Goal: Task Accomplishment & Management: Complete application form

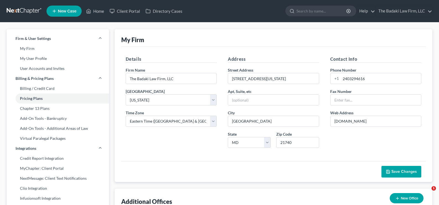
select select "38"
select select "24"
select select "21"
click at [89, 12] on polyline at bounding box center [88, 12] width 1 height 2
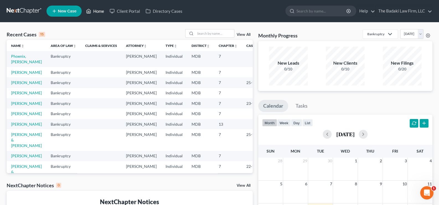
click at [99, 11] on link "Home" at bounding box center [95, 11] width 24 height 10
click at [125, 6] on ul "New Case Home Client Portal Directory Cases - No Result - See all results Or Pr…" at bounding box center [239, 11] width 386 height 14
click at [126, 9] on link "Client Portal" at bounding box center [125, 11] width 36 height 10
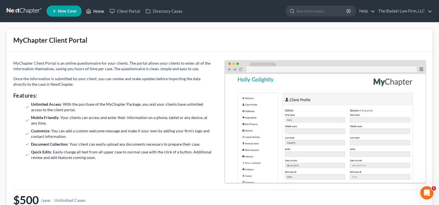
click at [97, 12] on link "Home" at bounding box center [95, 11] width 24 height 10
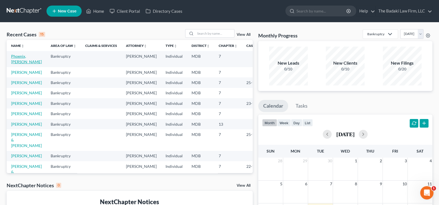
click at [15, 61] on link "Phoenix, [PERSON_NAME]" at bounding box center [26, 59] width 31 height 10
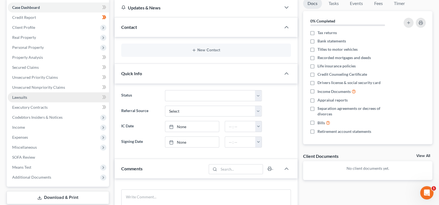
scroll to position [83, 0]
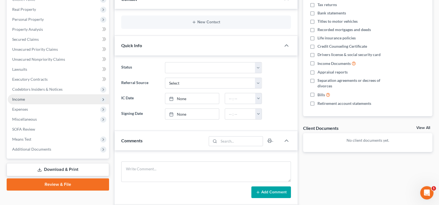
click at [82, 99] on span "Income" at bounding box center [58, 99] width 101 height 10
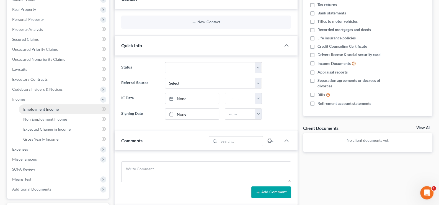
click at [66, 110] on link "Employment Income" at bounding box center [64, 109] width 90 height 10
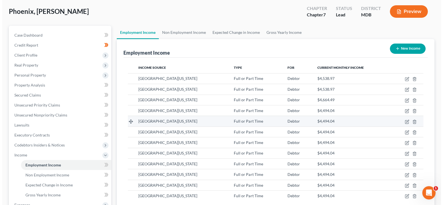
scroll to position [55, 0]
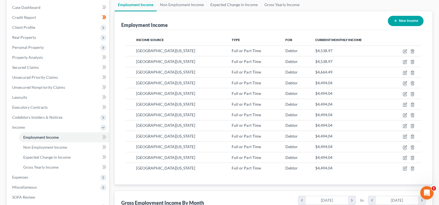
click at [396, 19] on icon "button" at bounding box center [395, 21] width 4 height 4
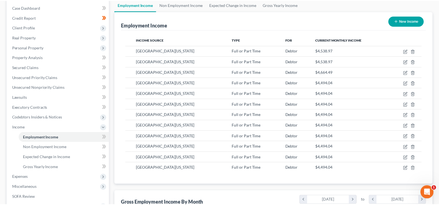
scroll to position [99, 181]
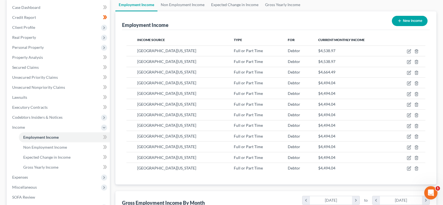
select select "0"
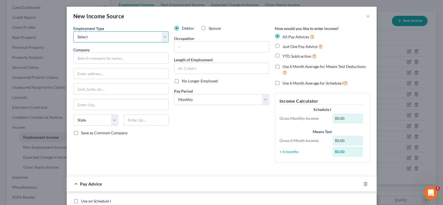
click at [164, 38] on select "Select Full or [DEMOGRAPHIC_DATA] Employment Self Employment" at bounding box center [120, 36] width 95 height 11
click at [162, 41] on select "Select Full or [DEMOGRAPHIC_DATA] Employment Self Employment" at bounding box center [120, 36] width 95 height 11
click at [162, 35] on select "Select Full or [DEMOGRAPHIC_DATA] Employment Self Employment" at bounding box center [120, 36] width 95 height 11
select select "0"
click at [73, 31] on select "Select Full or [DEMOGRAPHIC_DATA] Employment Self Employment" at bounding box center [120, 36] width 95 height 11
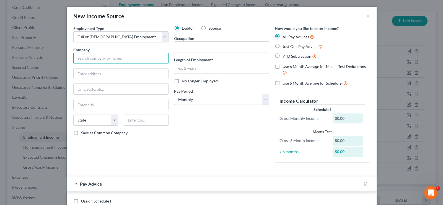
click at [152, 53] on input "text" at bounding box center [120, 58] width 95 height 11
type input "UMD"
click at [366, 16] on button "×" at bounding box center [368, 16] width 4 height 7
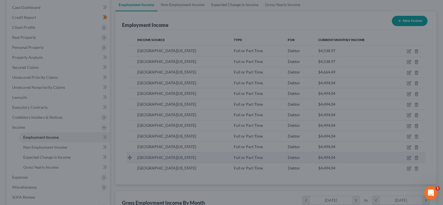
scroll to position [276663, 276582]
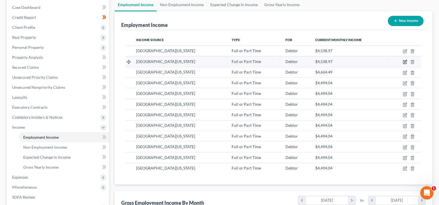
click at [405, 61] on icon "button" at bounding box center [405, 62] width 4 height 4
select select "0"
select select "21"
select select "2"
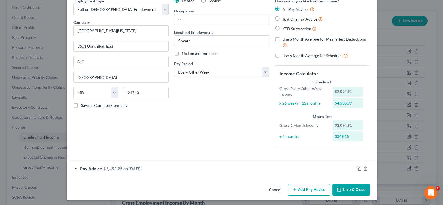
scroll to position [29, 0]
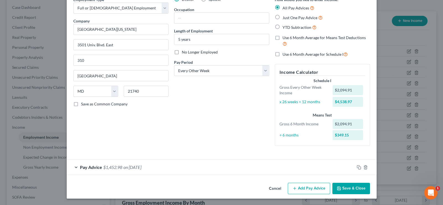
click at [308, 190] on button "Add Pay Advice" at bounding box center [309, 188] width 42 height 12
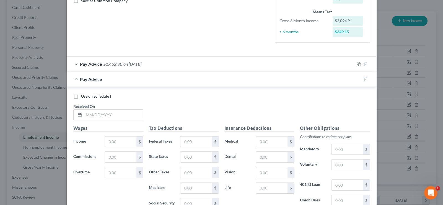
scroll to position [56, 0]
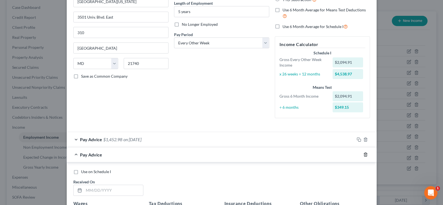
click at [363, 154] on icon "button" at bounding box center [365, 154] width 4 height 4
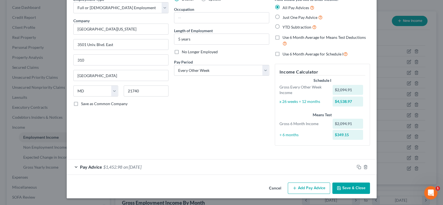
scroll to position [29, 0]
click at [86, 167] on span "Pay Advice" at bounding box center [91, 166] width 22 height 5
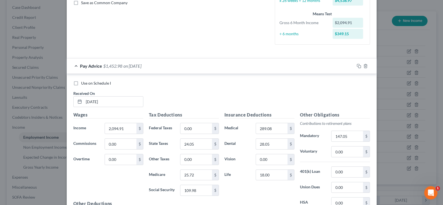
scroll to position [139, 0]
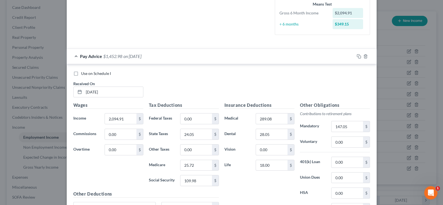
click at [88, 57] on span "Pay Advice" at bounding box center [91, 55] width 22 height 5
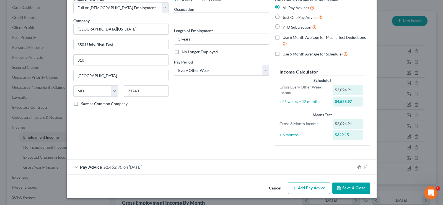
scroll to position [29, 0]
click at [87, 168] on span "Pay Advice" at bounding box center [91, 166] width 22 height 5
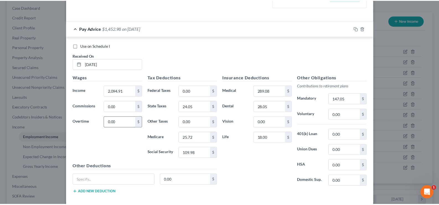
scroll to position [194, 0]
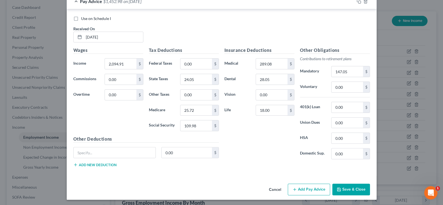
click at [342, 189] on button "Save & Close" at bounding box center [351, 189] width 38 height 12
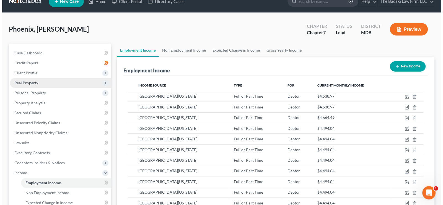
scroll to position [0, 0]
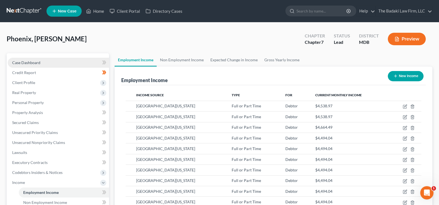
click at [29, 64] on span "Case Dashboard" at bounding box center [26, 62] width 28 height 5
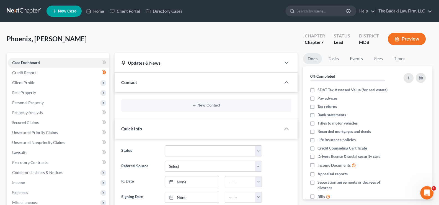
click at [408, 41] on button "Preview" at bounding box center [407, 39] width 38 height 12
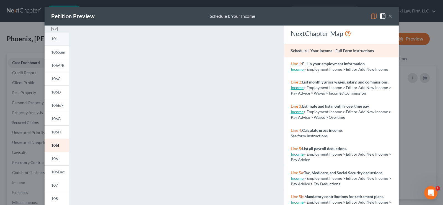
click at [53, 40] on span "101" at bounding box center [54, 38] width 7 height 5
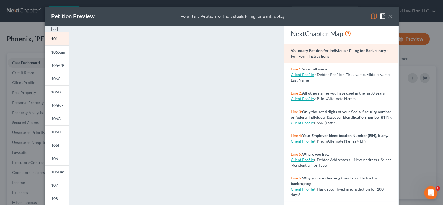
click at [388, 15] on button "×" at bounding box center [390, 16] width 4 height 7
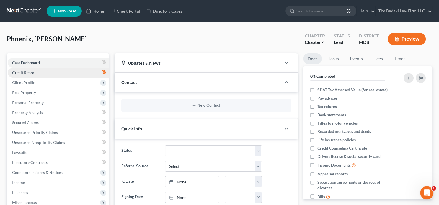
click at [55, 72] on link "Credit Report" at bounding box center [58, 73] width 101 height 10
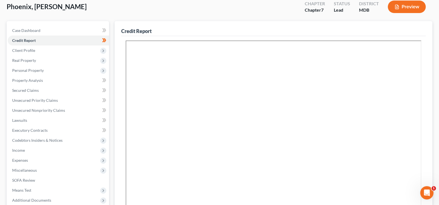
scroll to position [35, 0]
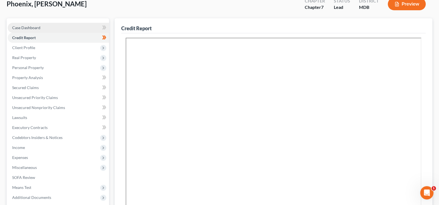
click at [36, 25] on span "Case Dashboard" at bounding box center [26, 27] width 28 height 5
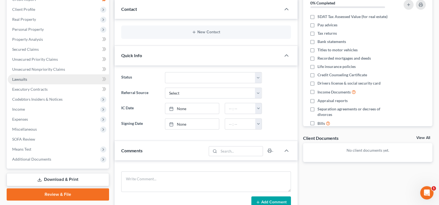
scroll to position [55, 0]
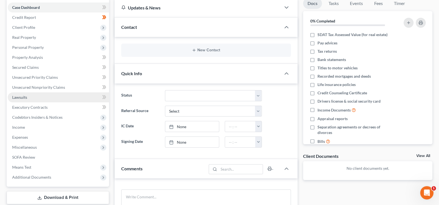
click at [41, 100] on link "Lawsuits" at bounding box center [58, 97] width 101 height 10
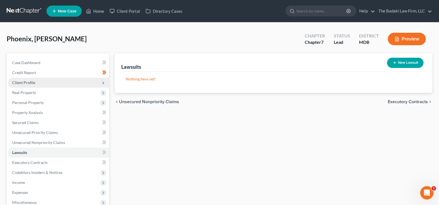
click at [33, 81] on span "Client Profile" at bounding box center [23, 82] width 23 height 5
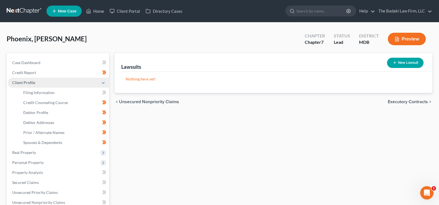
click at [39, 83] on span "Client Profile" at bounding box center [58, 82] width 101 height 10
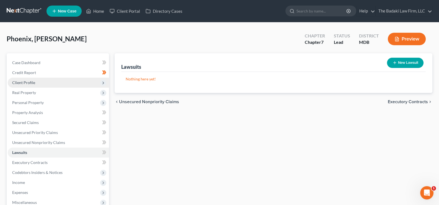
click at [39, 83] on span "Client Profile" at bounding box center [58, 82] width 101 height 10
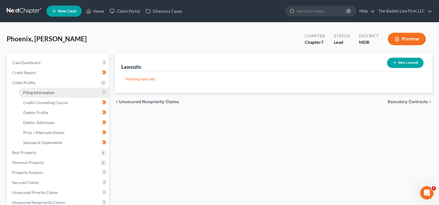
click at [86, 93] on link "Filing Information" at bounding box center [64, 92] width 90 height 10
select select "1"
select select "0"
select select "38"
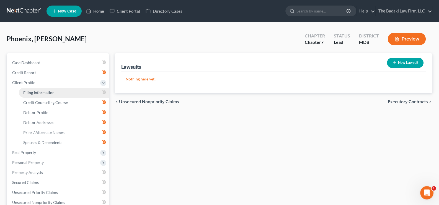
select select "0"
select select "21"
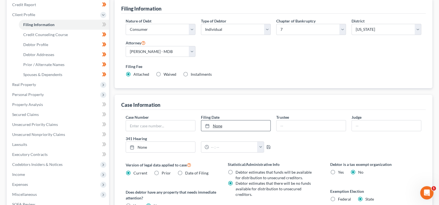
scroll to position [27, 0]
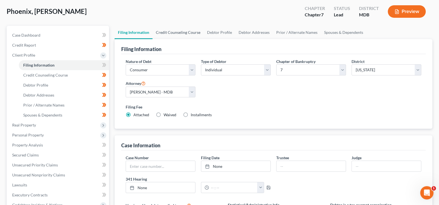
click at [176, 34] on link "Credit Counseling Course" at bounding box center [177, 32] width 51 height 13
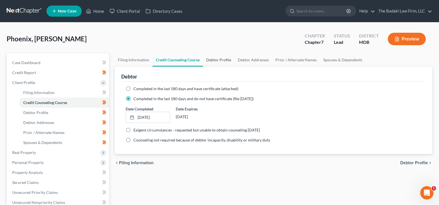
click at [219, 60] on link "Debtor Profile" at bounding box center [219, 59] width 32 height 13
select select "1"
select select "5"
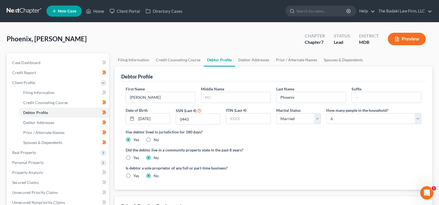
scroll to position [27, 0]
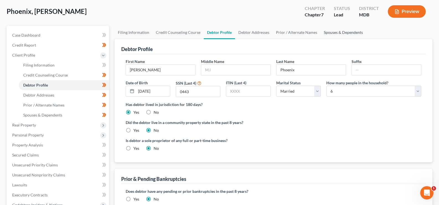
click at [328, 38] on link "Spouses & Dependents" at bounding box center [343, 32] width 46 height 13
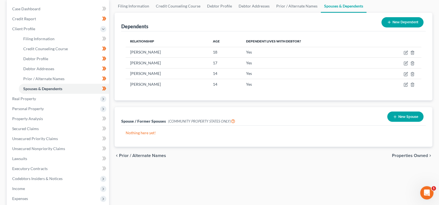
scroll to position [55, 0]
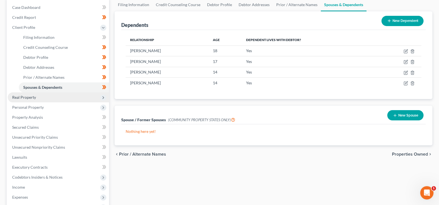
click at [64, 97] on span "Real Property" at bounding box center [58, 97] width 101 height 10
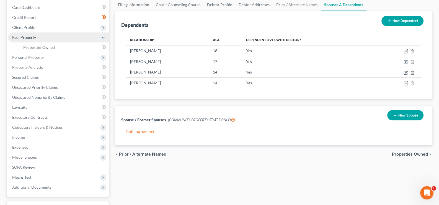
click at [23, 36] on span "Real Property" at bounding box center [24, 37] width 24 height 5
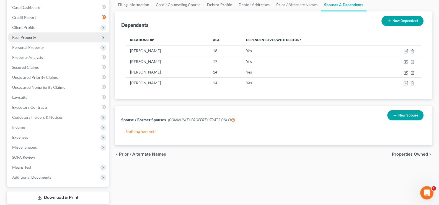
click at [53, 38] on span "Real Property" at bounding box center [58, 37] width 101 height 10
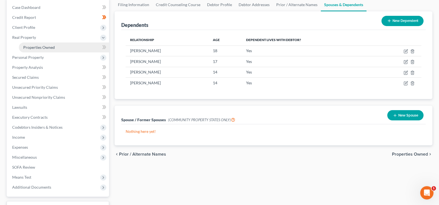
click at [48, 48] on span "Properties Owned" at bounding box center [39, 47] width 32 height 5
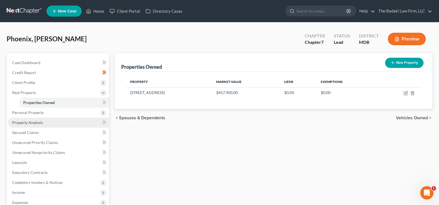
click at [57, 117] on link "Property Analysis" at bounding box center [58, 122] width 101 height 10
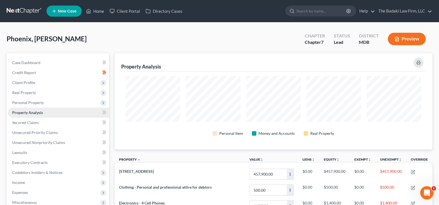
scroll to position [96, 318]
click at [55, 113] on link "Property Analysis" at bounding box center [58, 112] width 101 height 10
click at [40, 104] on span "Personal Property" at bounding box center [28, 102] width 32 height 5
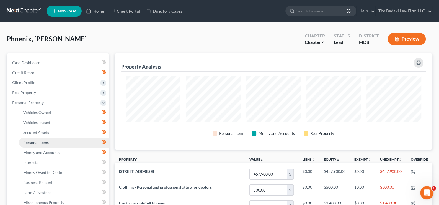
click at [64, 141] on link "Personal Items" at bounding box center [64, 142] width 90 height 10
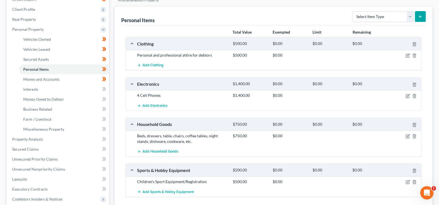
scroll to position [83, 0]
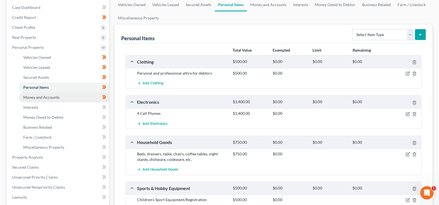
click at [38, 97] on span "Money and Accounts" at bounding box center [41, 97] width 36 height 5
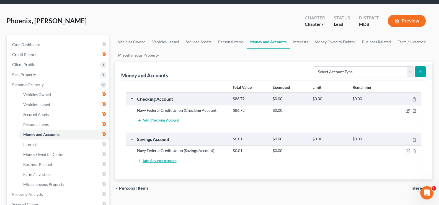
scroll to position [27, 0]
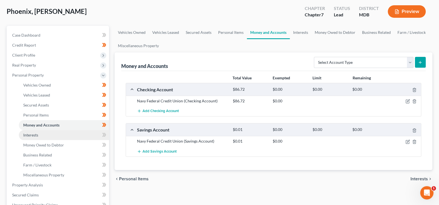
click at [35, 135] on span "Interests" at bounding box center [30, 134] width 15 height 5
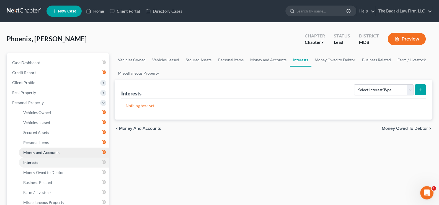
scroll to position [27, 0]
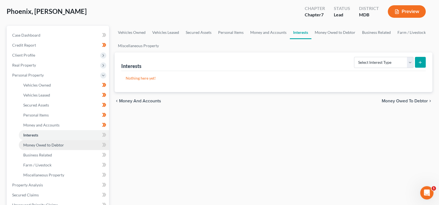
click at [81, 147] on link "Money Owed to Debtor" at bounding box center [64, 145] width 90 height 10
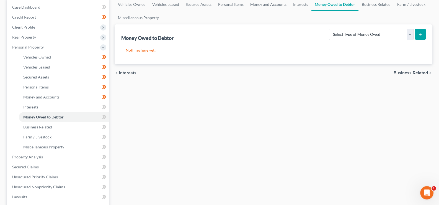
scroll to position [83, 0]
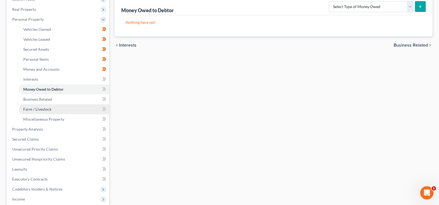
click at [69, 109] on link "Farm / Livestock" at bounding box center [64, 109] width 90 height 10
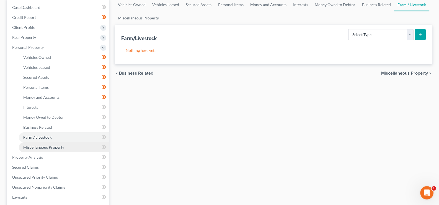
click at [60, 147] on span "Miscellaneous Property" at bounding box center [43, 146] width 41 height 5
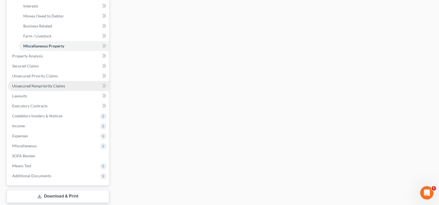
scroll to position [166, 0]
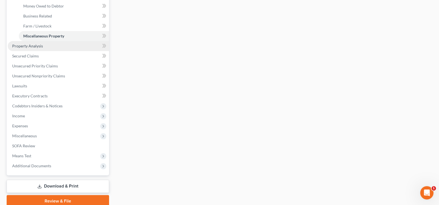
click at [41, 43] on span "Property Analysis" at bounding box center [27, 45] width 31 height 5
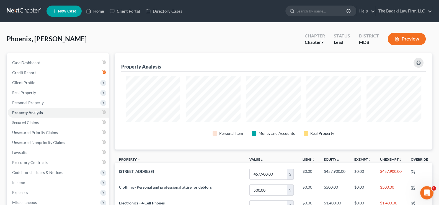
click at [74, 8] on link "New Case" at bounding box center [63, 11] width 35 height 11
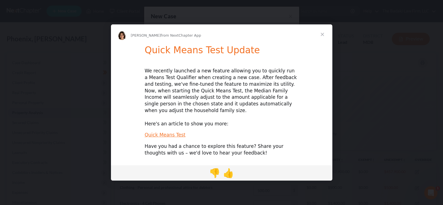
click at [323, 40] on span "Close" at bounding box center [322, 34] width 20 height 20
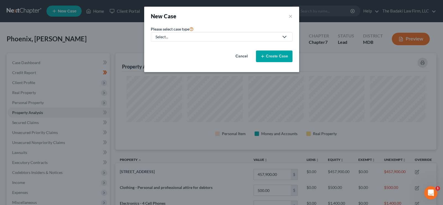
click at [272, 55] on button "Create Case" at bounding box center [274, 56] width 37 height 12
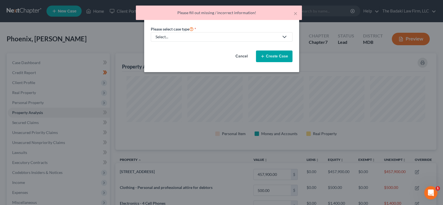
click at [245, 39] on div "Select..." at bounding box center [217, 37] width 123 height 6
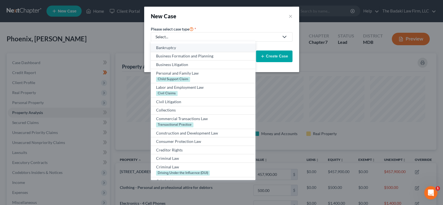
click at [179, 46] on div "Bankruptcy" at bounding box center [203, 48] width 94 height 6
select select "38"
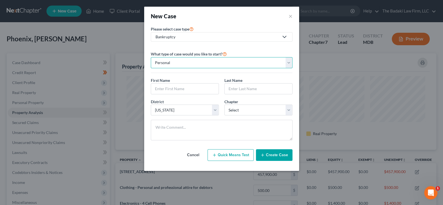
click at [184, 62] on select "Personal Business" at bounding box center [222, 62] width 142 height 11
click at [151, 57] on select "Personal Business" at bounding box center [222, 62] width 142 height 11
click at [163, 88] on input "text" at bounding box center [185, 88] width 68 height 11
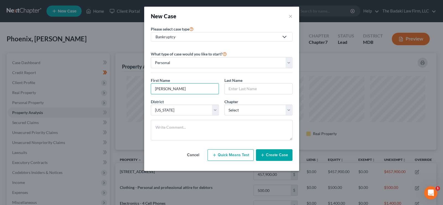
type input "[PERSON_NAME]"
click at [260, 81] on div "Last Name *" at bounding box center [259, 85] width 74 height 17
click at [258, 95] on div "First Name * [PERSON_NAME] Last Name *" at bounding box center [221, 87] width 147 height 21
click at [257, 89] on input "text" at bounding box center [259, 88] width 68 height 11
paste input "[PERSON_NAME]"
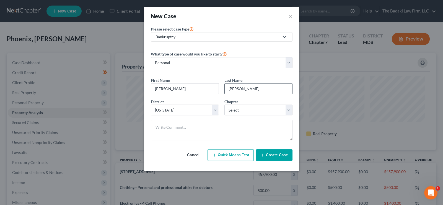
drag, startPoint x: 240, startPoint y: 90, endPoint x: 243, endPoint y: 87, distance: 3.7
click at [243, 87] on input "[PERSON_NAME]" at bounding box center [259, 88] width 68 height 11
click at [240, 88] on input "[PERSON_NAME]" at bounding box center [259, 88] width 68 height 11
drag, startPoint x: 241, startPoint y: 89, endPoint x: 230, endPoint y: 89, distance: 10.8
click at [230, 89] on input "[PERSON_NAME]" at bounding box center [259, 88] width 68 height 11
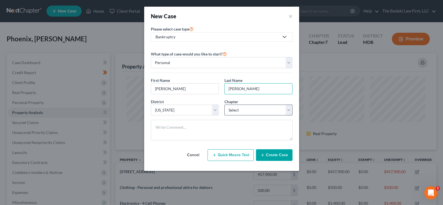
type input "[PERSON_NAME]"
click at [289, 110] on select "Select 7 11 12 13" at bounding box center [258, 109] width 68 height 11
select select "0"
click at [224, 104] on select "Select 7 11 12 13" at bounding box center [258, 109] width 68 height 11
click at [272, 156] on button "Create Case" at bounding box center [274, 155] width 37 height 12
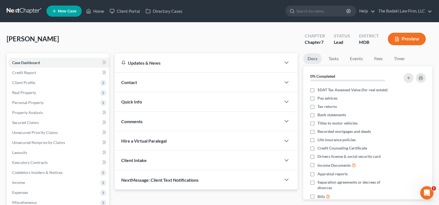
click at [130, 79] on div "Contact" at bounding box center [198, 82] width 167 height 19
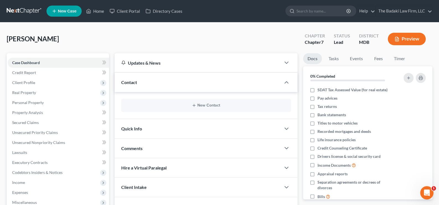
click at [149, 102] on div "New Contact" at bounding box center [206, 105] width 170 height 13
click at [32, 84] on span "Client Profile" at bounding box center [23, 82] width 23 height 5
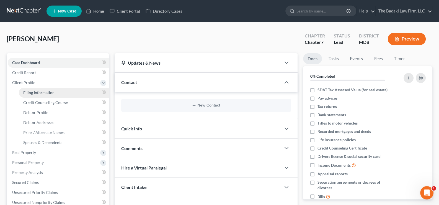
click at [42, 92] on span "Filing Information" at bounding box center [38, 92] width 31 height 5
select select "1"
select select "0"
select select "38"
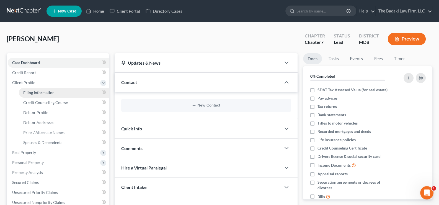
select select "0"
select select "21"
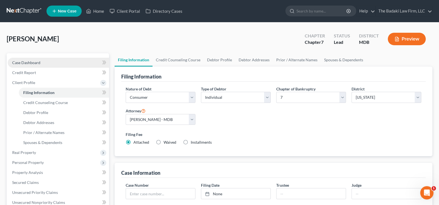
click at [36, 63] on span "Case Dashboard" at bounding box center [26, 62] width 28 height 5
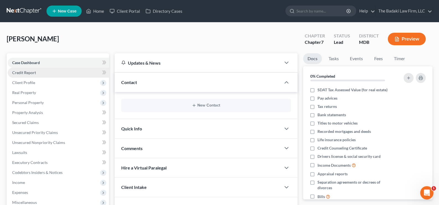
click at [58, 73] on link "Credit Report" at bounding box center [58, 73] width 101 height 10
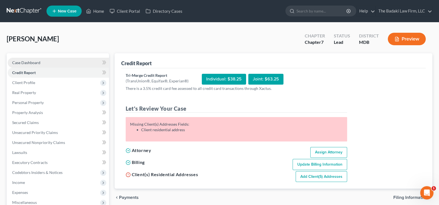
click at [70, 63] on link "Case Dashboard" at bounding box center [58, 63] width 101 height 10
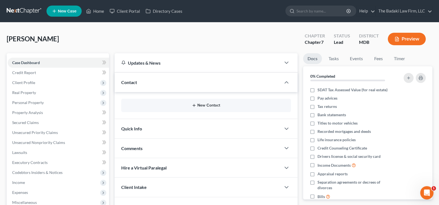
click at [165, 104] on button "New Contact" at bounding box center [206, 105] width 161 height 4
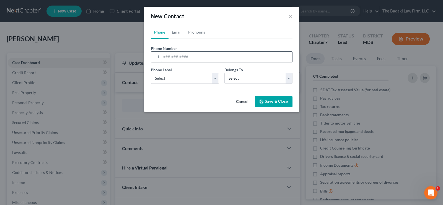
click at [174, 57] on input "tel" at bounding box center [226, 56] width 131 height 11
drag, startPoint x: 291, startPoint y: 17, endPoint x: 288, endPoint y: 26, distance: 9.2
click at [292, 20] on div "New Contact ×" at bounding box center [221, 16] width 155 height 19
click at [291, 15] on button "×" at bounding box center [291, 16] width 4 height 7
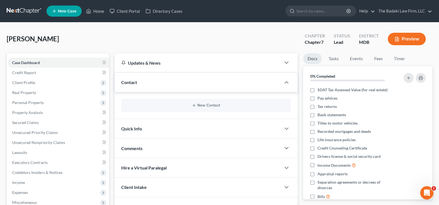
click at [270, 61] on div "Updates & News" at bounding box center [197, 63] width 153 height 6
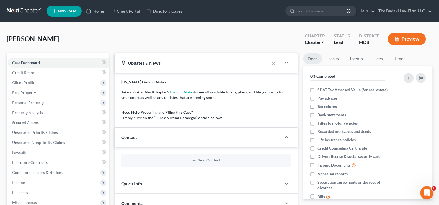
click at [270, 61] on div "×" at bounding box center [275, 63] width 12 height 10
click at [159, 58] on div "Updates & News" at bounding box center [192, 62] width 155 height 19
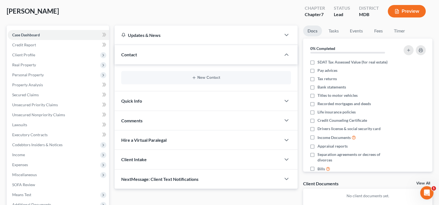
scroll to position [27, 0]
click at [37, 37] on link "Case Dashboard" at bounding box center [58, 35] width 101 height 10
click at [27, 43] on span "Credit Report" at bounding box center [24, 45] width 24 height 5
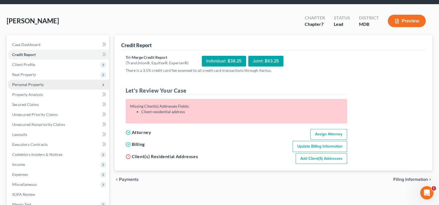
scroll to position [27, 0]
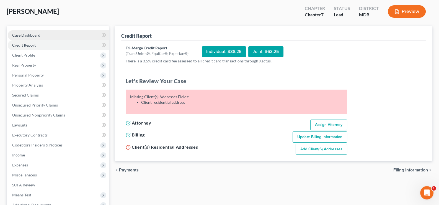
click at [31, 36] on span "Case Dashboard" at bounding box center [26, 35] width 28 height 5
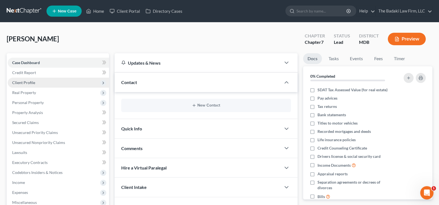
click at [36, 83] on span "Client Profile" at bounding box center [58, 82] width 101 height 10
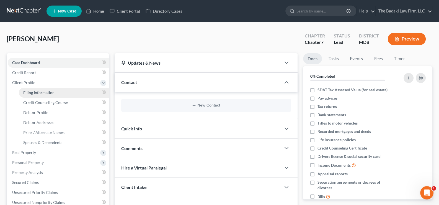
click at [37, 94] on link "Filing Information" at bounding box center [64, 92] width 90 height 10
select select "1"
select select "0"
select select "38"
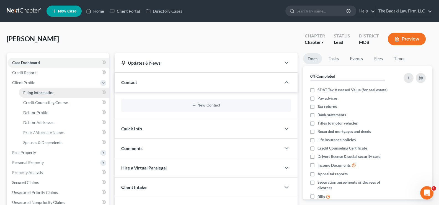
select select "0"
select select "21"
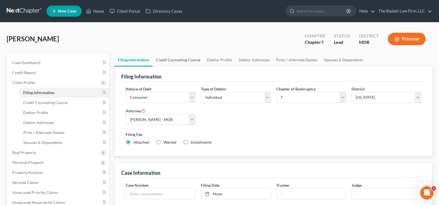
click at [194, 56] on link "Credit Counseling Course" at bounding box center [177, 59] width 51 height 13
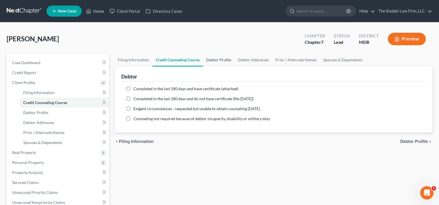
click at [218, 62] on link "Debtor Profile" at bounding box center [219, 59] width 32 height 13
select select "0"
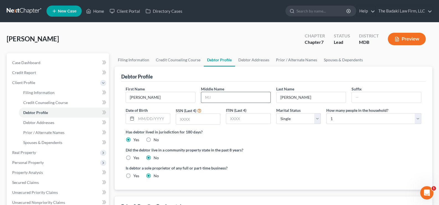
click at [220, 97] on input "text" at bounding box center [235, 97] width 69 height 11
type input "n"
type input "N"
click at [145, 116] on input "text" at bounding box center [153, 118] width 34 height 11
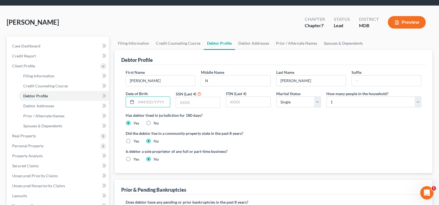
scroll to position [27, 0]
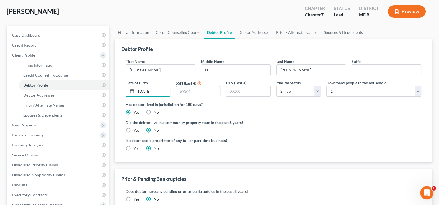
type input "[DATE]"
click at [203, 93] on input "text" at bounding box center [198, 91] width 44 height 11
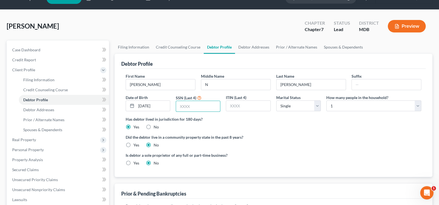
scroll to position [0, 0]
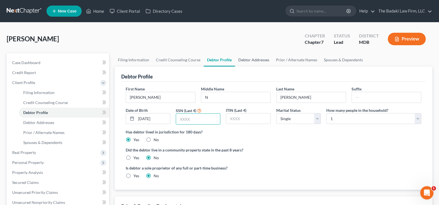
click at [241, 56] on link "Debtor Addresses" at bounding box center [254, 59] width 38 height 13
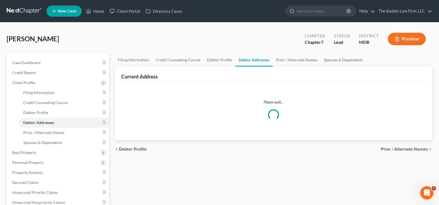
select select "0"
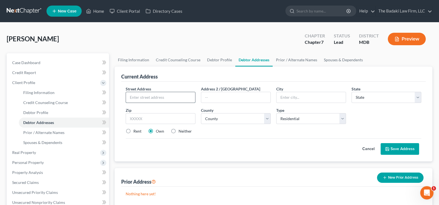
click at [139, 94] on input "text" at bounding box center [160, 97] width 69 height 11
paste input "18333 BUCKEYE CIR"
type input "18333 BUCKEYE CIR"
click at [301, 98] on input "text" at bounding box center [310, 97] width 69 height 11
type input "[GEOGRAPHIC_DATA]"
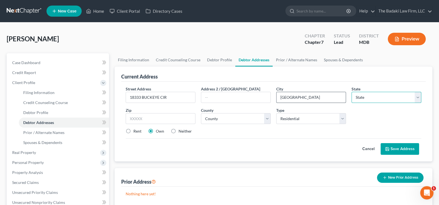
select select "21"
click at [148, 120] on input "21740" at bounding box center [161, 118] width 70 height 11
type input "21740"
click at [244, 144] on div "Cancel Save Address" at bounding box center [274, 146] width 296 height 16
click at [282, 60] on link "Prior / Alternate Names" at bounding box center [297, 59] width 48 height 13
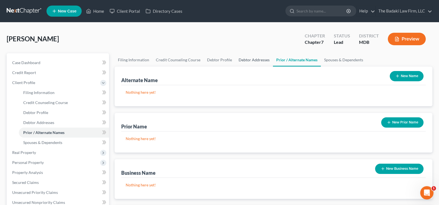
click at [261, 60] on link "Debtor Addresses" at bounding box center [254, 59] width 38 height 13
select select "0"
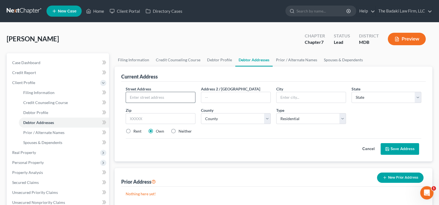
click at [152, 100] on input "text" at bounding box center [160, 97] width 69 height 11
click at [166, 59] on link "Credit Counseling Course" at bounding box center [177, 59] width 51 height 13
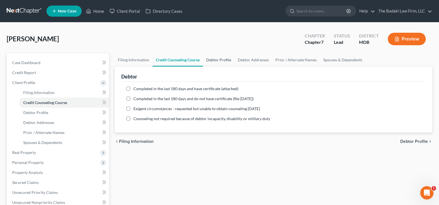
click at [210, 62] on link "Debtor Profile" at bounding box center [219, 59] width 32 height 13
select select "0"
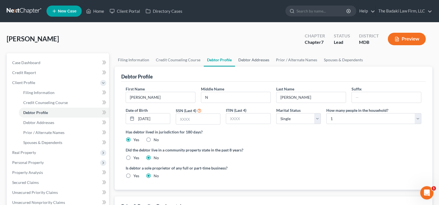
click at [253, 61] on link "Debtor Addresses" at bounding box center [254, 59] width 38 height 13
select select "0"
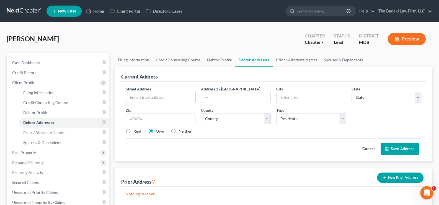
click at [176, 94] on input "text" at bounding box center [160, 97] width 69 height 11
click at [136, 95] on input "text" at bounding box center [160, 97] width 69 height 11
paste input "18333 BUCKEYE CIR"
click at [225, 93] on input "text" at bounding box center [235, 97] width 69 height 11
click at [288, 116] on select "Select Residential Mailing Rental Business" at bounding box center [311, 118] width 70 height 11
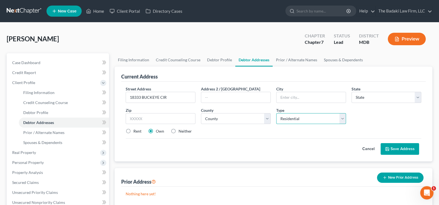
click at [288, 119] on select "Select Residential Mailing Rental Business" at bounding box center [311, 118] width 70 height 11
click at [185, 98] on input "18333 BUCKEYE CIR" at bounding box center [160, 97] width 69 height 11
type input "18333 BUCKEYE CIR"
click at [219, 96] on input "text" at bounding box center [235, 97] width 69 height 11
click at [282, 97] on input "text" at bounding box center [310, 97] width 69 height 11
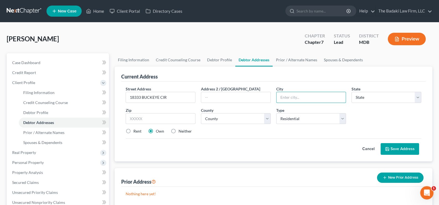
type input "[GEOGRAPHIC_DATA]"
select select "21"
type input "21740"
click at [180, 99] on input "18333 BUCKEYE CIR" at bounding box center [160, 97] width 69 height 11
paste input "APT 162"
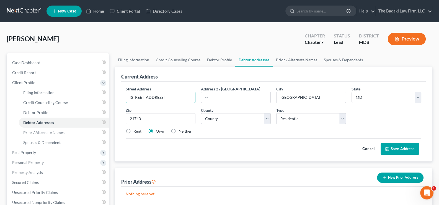
type input "[STREET_ADDRESS]"
click at [405, 148] on button "Save Address" at bounding box center [400, 149] width 38 height 12
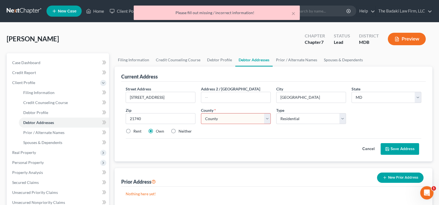
click at [226, 120] on select "County [GEOGRAPHIC_DATA] [GEOGRAPHIC_DATA] [GEOGRAPHIC_DATA] [GEOGRAPHIC_DATA] …" at bounding box center [236, 118] width 70 height 11
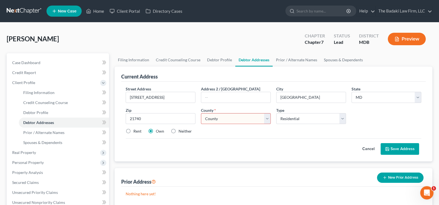
select select "21"
click at [201, 113] on select "County [GEOGRAPHIC_DATA] [GEOGRAPHIC_DATA] [GEOGRAPHIC_DATA] [GEOGRAPHIC_DATA] …" at bounding box center [236, 118] width 70 height 11
click at [264, 148] on div "Cancel Save Address" at bounding box center [274, 146] width 296 height 16
click at [391, 144] on button "Save Address" at bounding box center [400, 149] width 38 height 12
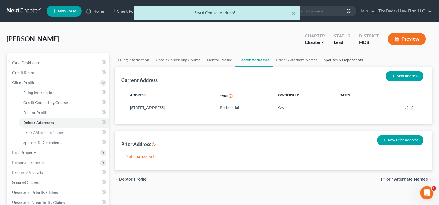
click at [339, 56] on link "Spouses & Dependents" at bounding box center [343, 59] width 46 height 13
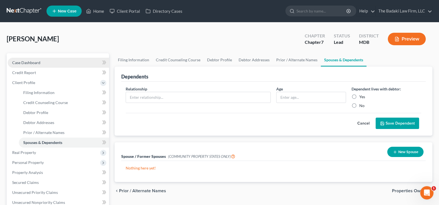
click at [57, 62] on link "Case Dashboard" at bounding box center [58, 63] width 101 height 10
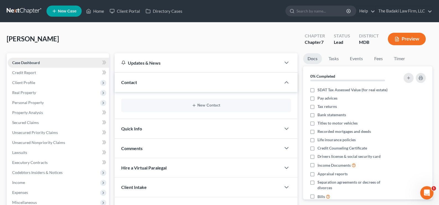
click at [58, 64] on link "Case Dashboard" at bounding box center [58, 63] width 101 height 10
click at [57, 70] on link "Credit Report" at bounding box center [58, 73] width 101 height 10
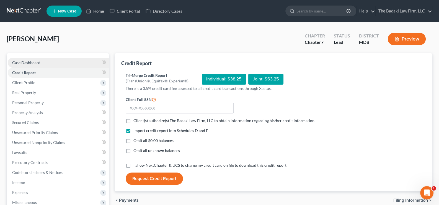
click at [47, 61] on link "Case Dashboard" at bounding box center [58, 63] width 101 height 10
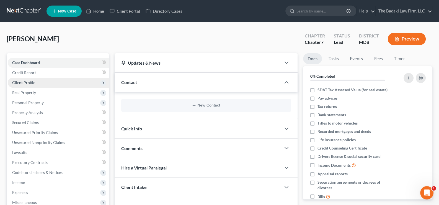
click at [28, 81] on span "Client Profile" at bounding box center [23, 82] width 23 height 5
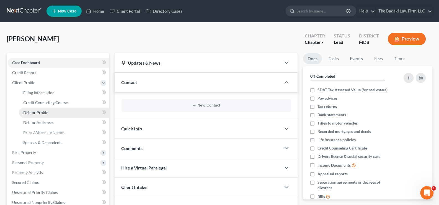
click at [48, 115] on link "Debtor Profile" at bounding box center [64, 112] width 90 height 10
select select "0"
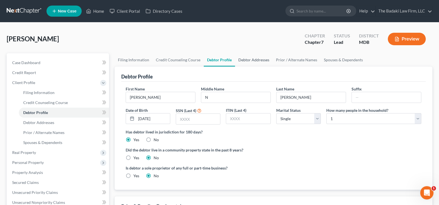
click at [254, 61] on link "Debtor Addresses" at bounding box center [254, 59] width 38 height 13
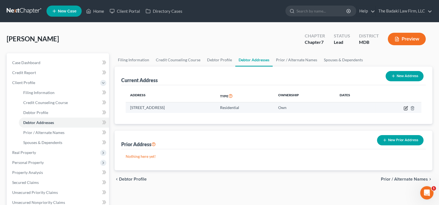
click at [405, 108] on icon "button" at bounding box center [406, 108] width 4 height 4
select select "21"
select select "0"
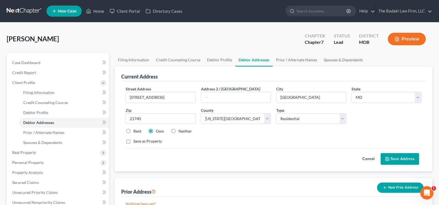
click at [179, 130] on label "Neither" at bounding box center [185, 131] width 13 height 6
click at [181, 130] on input "Neither" at bounding box center [183, 130] width 4 height 4
radio input "true"
click at [133, 129] on label "Rent" at bounding box center [137, 131] width 8 height 6
click at [136, 129] on input "Rent" at bounding box center [138, 130] width 4 height 4
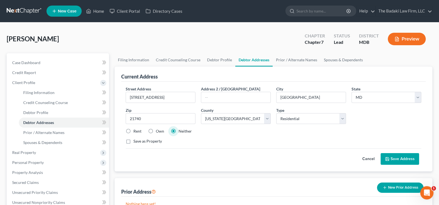
radio input "true"
click at [397, 159] on button "Save Address" at bounding box center [400, 159] width 38 height 12
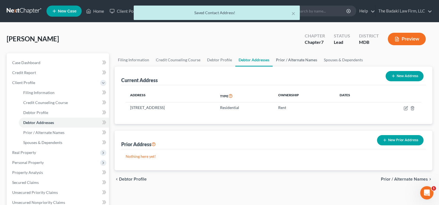
click at [291, 60] on link "Prior / Alternate Names" at bounding box center [297, 59] width 48 height 13
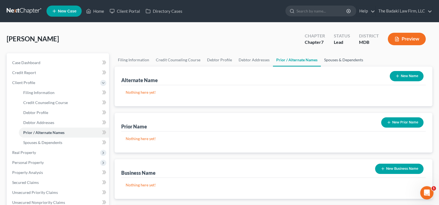
click at [341, 60] on link "Spouses & Dependents" at bounding box center [344, 59] width 46 height 13
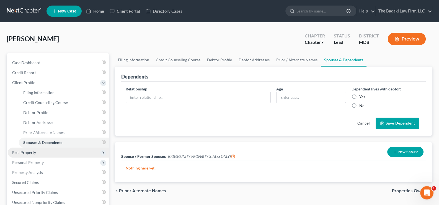
click at [57, 155] on span "Real Property" at bounding box center [58, 152] width 101 height 10
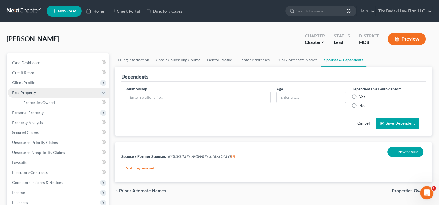
click at [49, 90] on span "Real Property" at bounding box center [58, 92] width 101 height 10
click at [49, 91] on span "Real Property" at bounding box center [58, 92] width 101 height 10
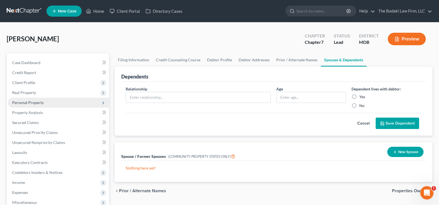
click at [55, 101] on span "Personal Property" at bounding box center [58, 102] width 101 height 10
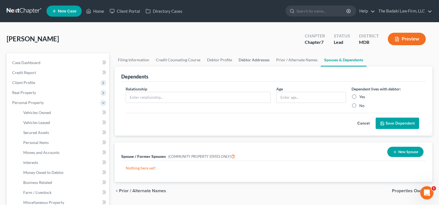
click at [254, 58] on link "Debtor Addresses" at bounding box center [254, 59] width 38 height 13
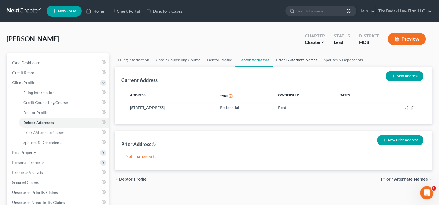
click at [278, 56] on link "Prior / Alternate Names" at bounding box center [297, 59] width 48 height 13
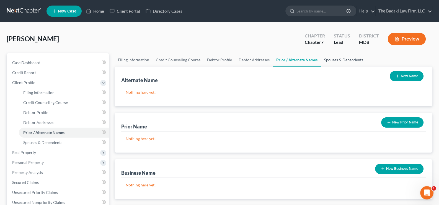
click at [330, 61] on link "Spouses & Dependents" at bounding box center [344, 59] width 46 height 13
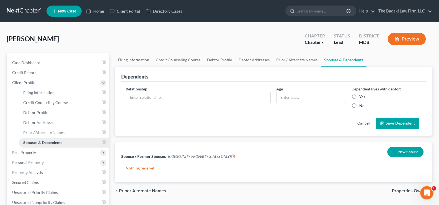
click at [87, 144] on link "Spouses & Dependents" at bounding box center [64, 142] width 90 height 10
click at [43, 80] on span "Client Profile" at bounding box center [58, 82] width 101 height 10
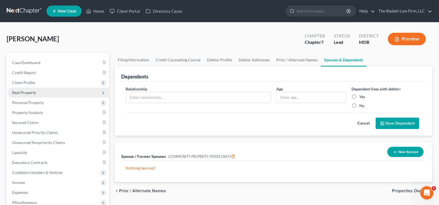
click at [43, 91] on span "Real Property" at bounding box center [58, 92] width 101 height 10
click at [44, 91] on span "Real Property" at bounding box center [58, 92] width 101 height 10
click at [42, 81] on span "Client Profile" at bounding box center [58, 82] width 101 height 10
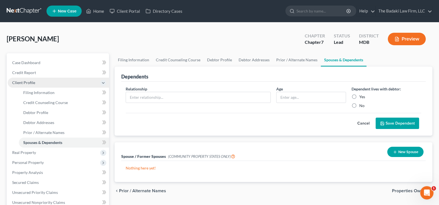
click at [40, 81] on span "Client Profile" at bounding box center [58, 82] width 101 height 10
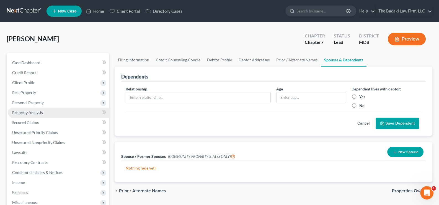
click at [42, 112] on span "Property Analysis" at bounding box center [27, 112] width 31 height 5
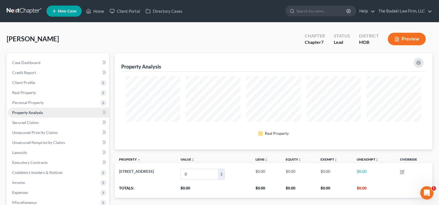
scroll to position [96, 318]
click at [40, 103] on span "Personal Property" at bounding box center [28, 102] width 32 height 5
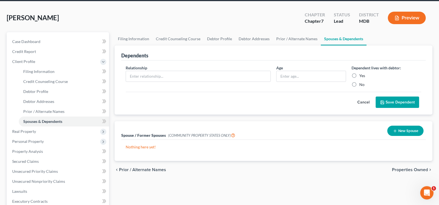
scroll to position [11, 0]
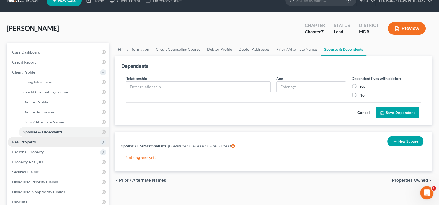
click at [37, 139] on span "Real Property" at bounding box center [58, 142] width 101 height 10
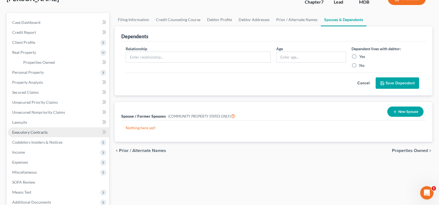
scroll to position [66, 0]
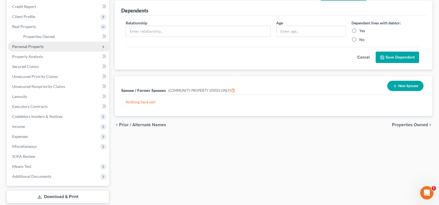
click at [48, 42] on span "Personal Property" at bounding box center [58, 47] width 101 height 10
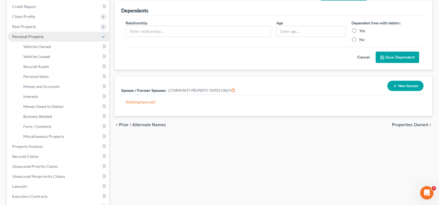
click at [40, 34] on span "Personal Property" at bounding box center [28, 36] width 32 height 5
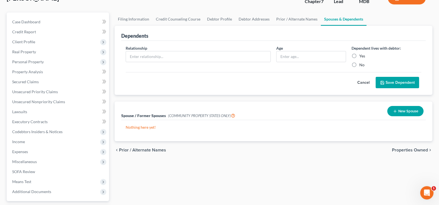
scroll to position [11, 0]
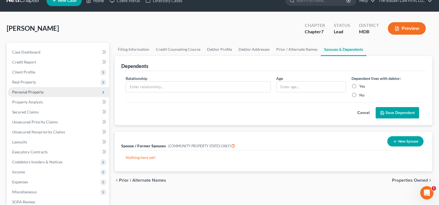
click at [32, 94] on span "Personal Property" at bounding box center [58, 92] width 101 height 10
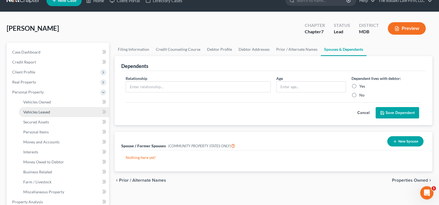
click at [45, 113] on span "Vehicles Leased" at bounding box center [36, 111] width 27 height 5
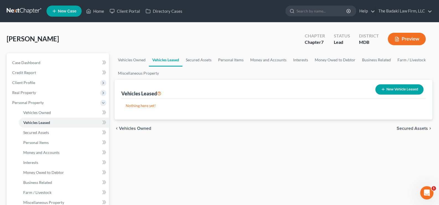
click at [394, 86] on button "New Vehicle Leased" at bounding box center [399, 89] width 48 height 10
select select "0"
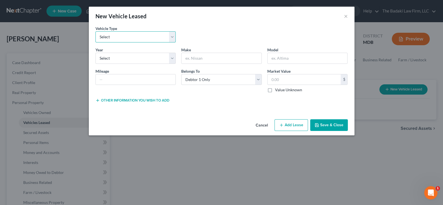
click at [131, 39] on select "Select Automobile Truck Trailer Watercraft Aircraft Motor Home Atv Other Vehicle" at bounding box center [135, 36] width 81 height 11
select select "0"
click at [95, 31] on select "Select Automobile Truck Trailer Watercraft Aircraft Motor Home Atv Other Vehicle" at bounding box center [135, 36] width 81 height 11
click at [171, 58] on select "Select 2026 2025 2024 2023 2022 2021 2020 2019 2018 2017 2016 2015 2014 2013 20…" at bounding box center [135, 58] width 81 height 11
select select "5"
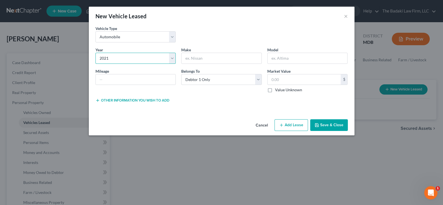
click at [95, 53] on select "Select 2026 2025 2024 2023 2022 2021 2020 2019 2018 2017 2016 2015 2014 2013 20…" at bounding box center [135, 58] width 81 height 11
click at [217, 59] on input "text" at bounding box center [222, 58] width 80 height 11
paste input "NISSAN"
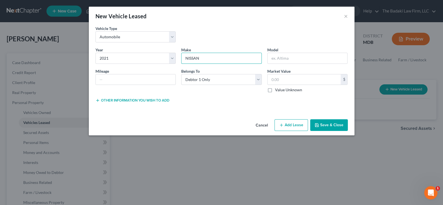
type input "NISSAN"
click at [298, 58] on input "text" at bounding box center [308, 58] width 80 height 11
paste input "SENTRA"
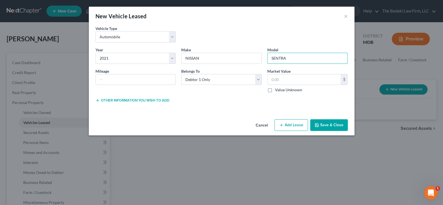
type input "SENTRA"
click at [126, 87] on div "Mileage" at bounding box center [136, 80] width 86 height 25
click at [123, 81] on input "text" at bounding box center [136, 79] width 80 height 11
click at [318, 79] on input "text" at bounding box center [304, 79] width 73 height 11
click at [275, 89] on label "Value Unknown" at bounding box center [288, 90] width 27 height 6
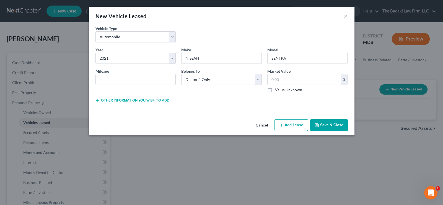
click at [277, 89] on input "Value Unknown" at bounding box center [279, 89] width 4 height 4
checkbox input "true"
type input "0.00"
click at [100, 78] on input "text" at bounding box center [136, 79] width 80 height 11
click at [239, 107] on div "Vehicle Type * Select Automobile Truck Trailer Watercraft Aircraft Motor Home A…" at bounding box center [222, 70] width 266 height 91
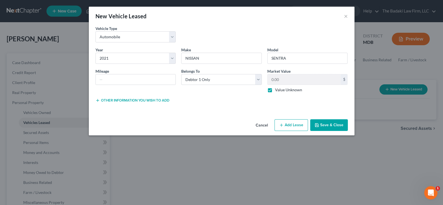
click at [336, 124] on button "Save & Close" at bounding box center [329, 125] width 38 height 12
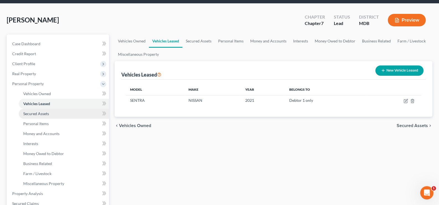
scroll to position [27, 0]
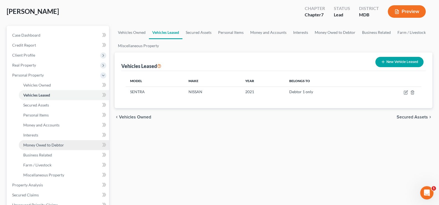
click at [60, 145] on span "Money Owed to Debtor" at bounding box center [43, 144] width 41 height 5
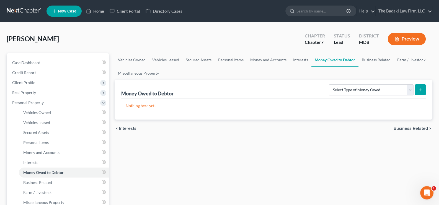
click at [419, 90] on icon "submit" at bounding box center [420, 89] width 4 height 4
click at [368, 90] on select "Select Type of Money Owed Accounts Receivable Alimony Child Support Claims Agai…" at bounding box center [371, 89] width 85 height 11
select select "unpaid_wages"
click at [330, 84] on select "Select Type of Money Owed Accounts Receivable Alimony Child Support Claims Agai…" at bounding box center [371, 89] width 85 height 11
click at [408, 86] on select "Select Type of Money Owed Accounts Receivable Alimony Child Support Claims Agai…" at bounding box center [371, 89] width 85 height 11
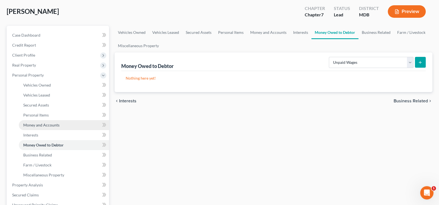
scroll to position [55, 0]
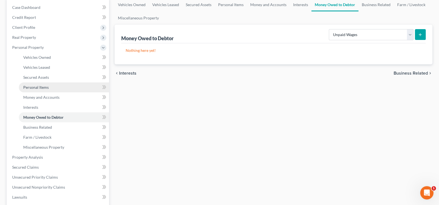
click at [52, 84] on link "Personal Items" at bounding box center [64, 87] width 90 height 10
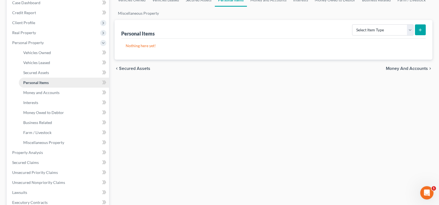
scroll to position [55, 0]
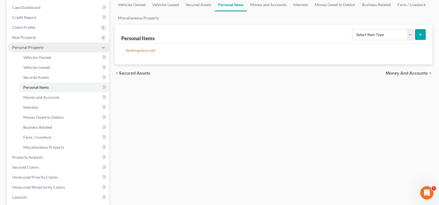
click at [53, 44] on span "Personal Property" at bounding box center [58, 47] width 101 height 10
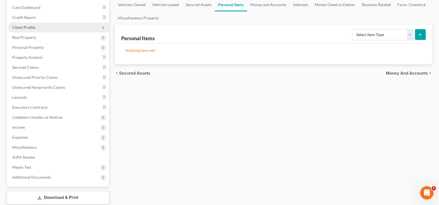
click at [41, 25] on span "Client Profile" at bounding box center [58, 27] width 101 height 10
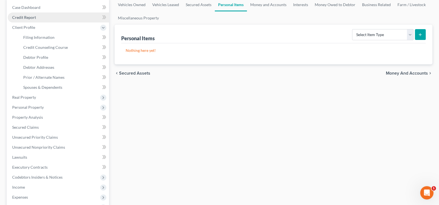
click at [37, 19] on link "Credit Report" at bounding box center [58, 17] width 101 height 10
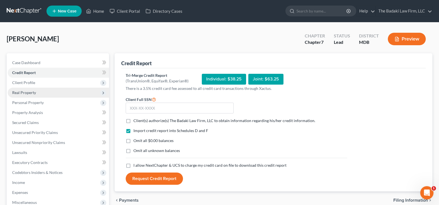
click at [43, 91] on span "Real Property" at bounding box center [58, 92] width 101 height 10
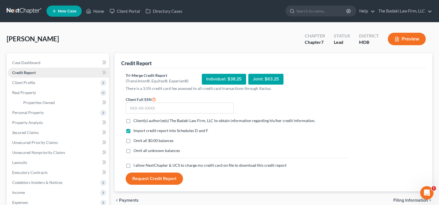
click at [61, 69] on link "Credit Report" at bounding box center [58, 73] width 101 height 10
click at [112, 84] on div "Credit Report Tri-Merge Credit Report (TransUnion®, Equifax®, Experian®) Indivi…" at bounding box center [274, 168] width 324 height 230
click at [112, 86] on div "Credit Report Tri-Merge Credit Report (TransUnion®, Equifax®, Experian®) Indivi…" at bounding box center [274, 168] width 324 height 230
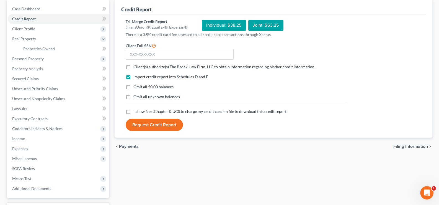
scroll to position [48, 0]
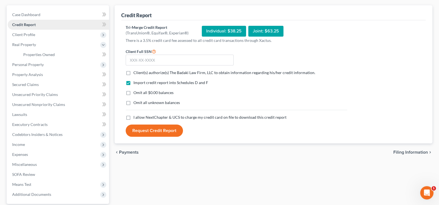
click at [51, 25] on link "Credit Report" at bounding box center [58, 25] width 101 height 10
click at [45, 37] on span "Client Profile" at bounding box center [58, 35] width 101 height 10
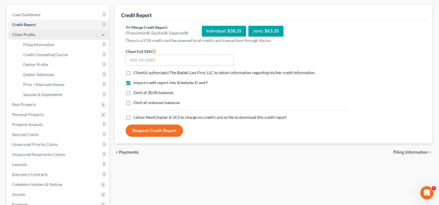
click at [46, 34] on span "Client Profile" at bounding box center [58, 35] width 101 height 10
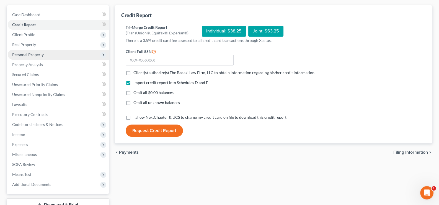
click at [35, 52] on span "Personal Property" at bounding box center [28, 54] width 32 height 5
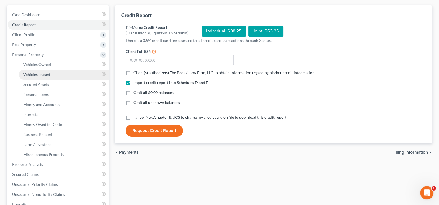
click at [47, 73] on span "Vehicles Leased" at bounding box center [36, 74] width 27 height 5
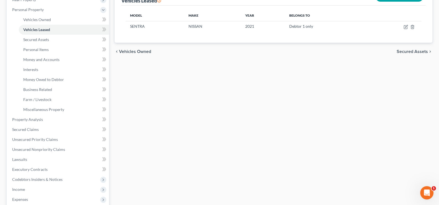
scroll to position [83, 0]
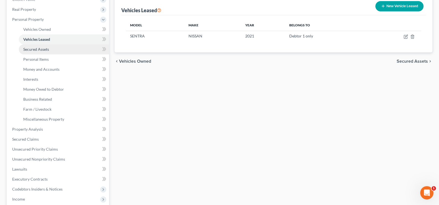
click at [36, 51] on span "Secured Assets" at bounding box center [36, 49] width 26 height 5
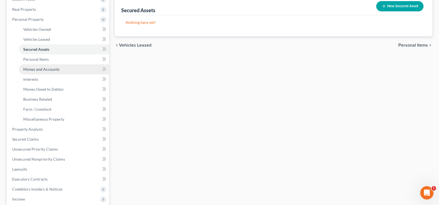
scroll to position [55, 0]
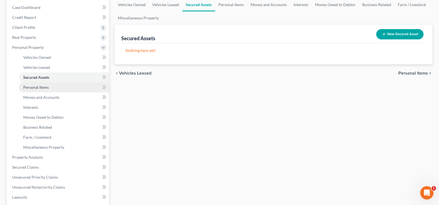
click at [56, 87] on link "Personal Items" at bounding box center [64, 87] width 90 height 10
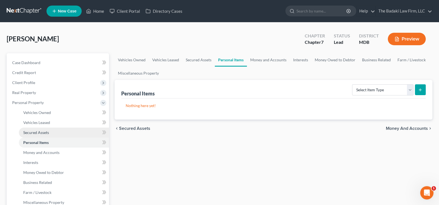
click at [66, 132] on link "Secured Assets" at bounding box center [64, 132] width 90 height 10
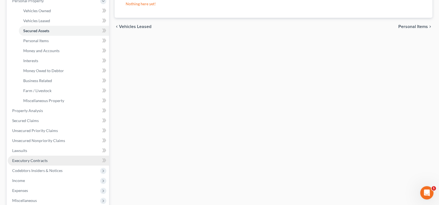
scroll to position [110, 0]
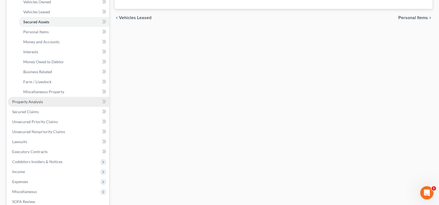
click at [54, 100] on link "Property Analysis" at bounding box center [58, 102] width 101 height 10
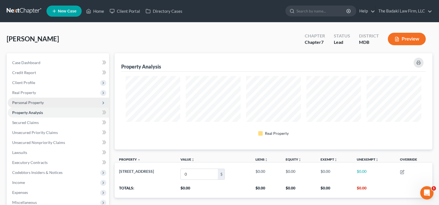
scroll to position [96, 318]
click at [54, 113] on link "Property Analysis" at bounding box center [58, 112] width 101 height 10
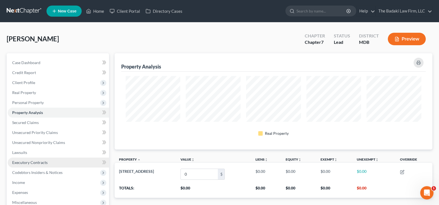
click at [45, 164] on link "Executory Contracts" at bounding box center [58, 162] width 101 height 10
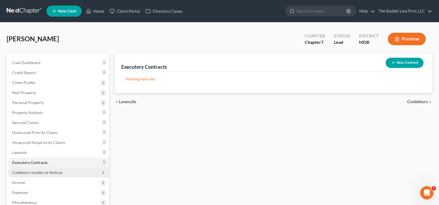
click at [51, 176] on span "Codebtors Insiders & Notices" at bounding box center [58, 172] width 101 height 10
click at [51, 174] on span "Codebtors Insiders & Notices" at bounding box center [58, 172] width 101 height 10
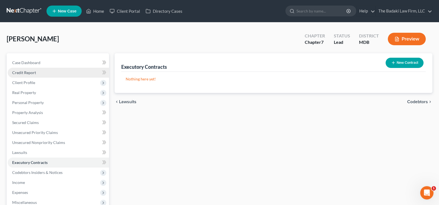
click at [41, 73] on link "Credit Report" at bounding box center [58, 73] width 101 height 10
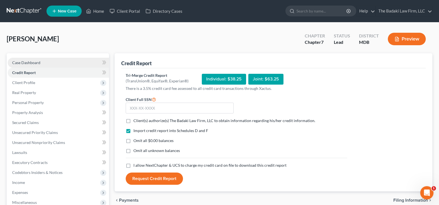
click at [49, 64] on link "Case Dashboard" at bounding box center [58, 63] width 101 height 10
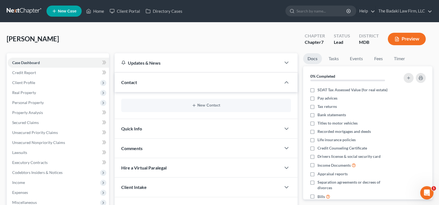
click at [199, 86] on div "Contact" at bounding box center [198, 82] width 167 height 19
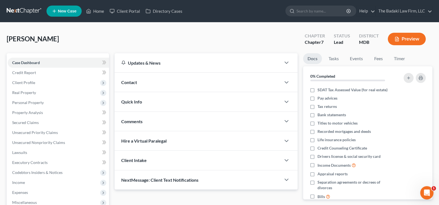
click at [190, 81] on div "Contact" at bounding box center [198, 82] width 167 height 19
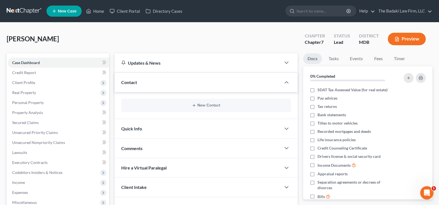
click at [187, 126] on div "Quick Info" at bounding box center [198, 128] width 167 height 19
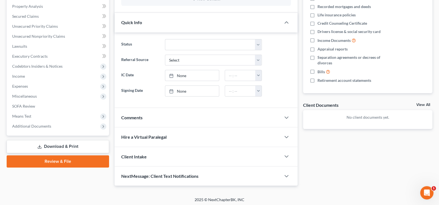
scroll to position [107, 0]
click at [194, 122] on div "Comments" at bounding box center [198, 116] width 167 height 19
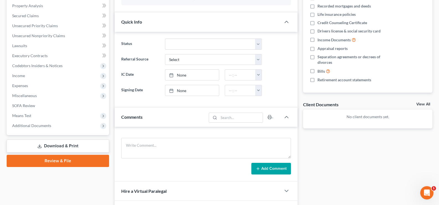
click at [193, 121] on div "Comments" at bounding box center [161, 116] width 92 height 19
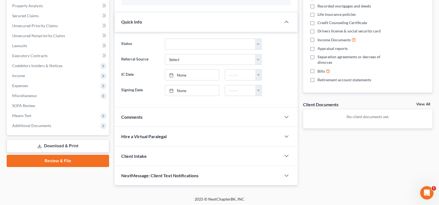
click at [190, 133] on div "Hire a Virtual Paralegal" at bounding box center [198, 135] width 167 height 19
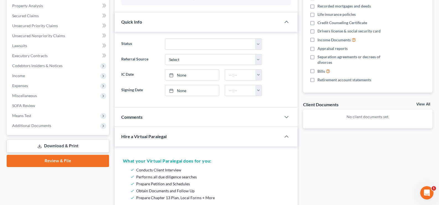
click at [191, 135] on div "Hire a Virtual Paralegal" at bounding box center [194, 135] width 159 height 19
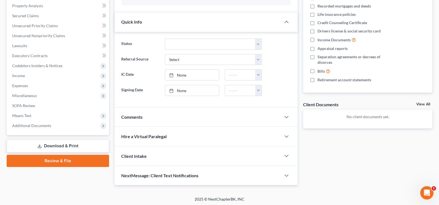
click at [185, 160] on div "Client Intake" at bounding box center [198, 155] width 167 height 19
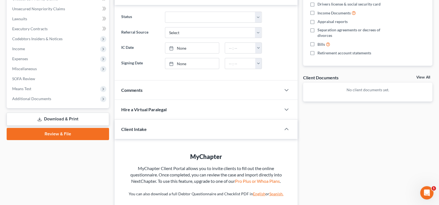
scroll to position [182, 0]
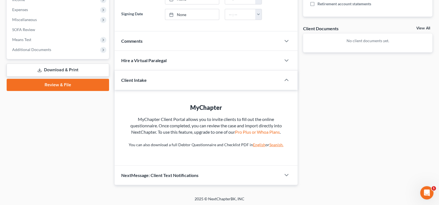
click at [179, 82] on div "Client Intake" at bounding box center [194, 79] width 159 height 19
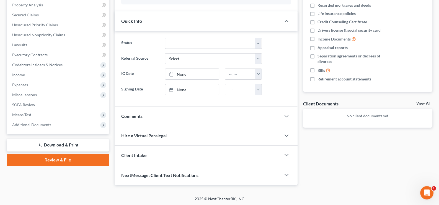
scroll to position [107, 0]
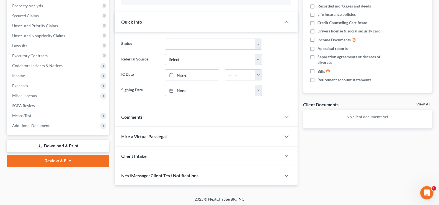
click at [273, 23] on div "Quick Info" at bounding box center [198, 21] width 167 height 19
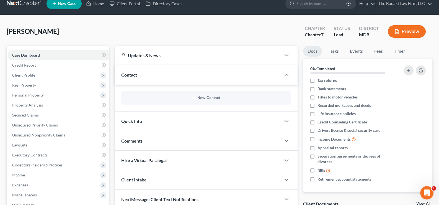
scroll to position [6, 0]
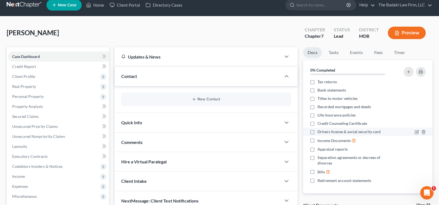
click at [317, 130] on label "Drivers license & social security card" at bounding box center [348, 132] width 63 height 6
click at [320, 130] on input "Drivers license & social security card" at bounding box center [322, 131] width 4 height 4
click at [317, 131] on label "Drivers license & social security card" at bounding box center [348, 132] width 63 height 6
click at [320, 131] on input "Drivers license & social security card" at bounding box center [322, 131] width 4 height 4
checkbox input "false"
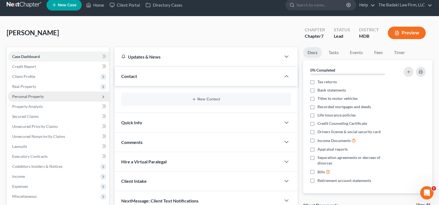
click at [46, 95] on span "Personal Property" at bounding box center [58, 96] width 101 height 10
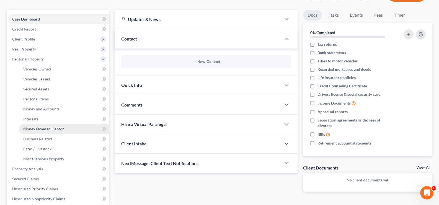
scroll to position [34, 0]
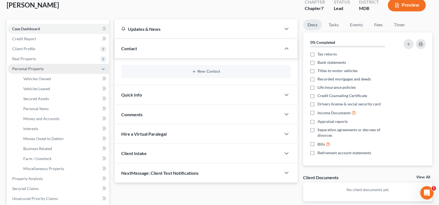
click at [103, 70] on icon at bounding box center [103, 69] width 4 height 4
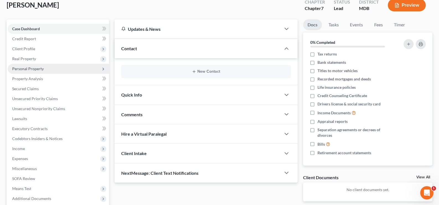
click at [103, 70] on icon at bounding box center [103, 69] width 4 height 4
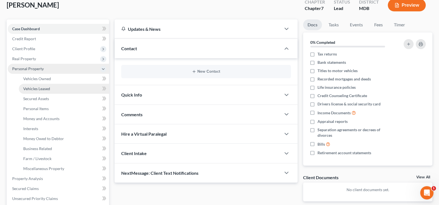
click at [95, 87] on link "Vehicles Leased" at bounding box center [64, 89] width 90 height 10
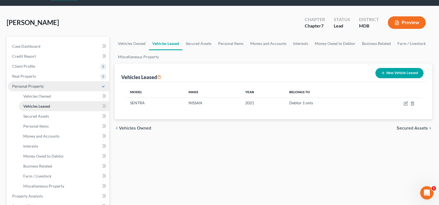
scroll to position [27, 0]
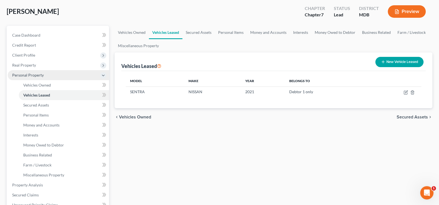
click at [105, 76] on icon at bounding box center [103, 75] width 4 height 4
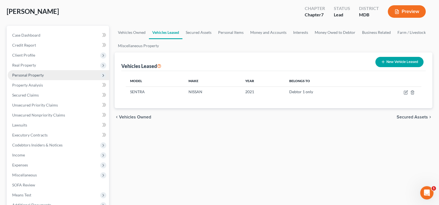
scroll to position [55, 0]
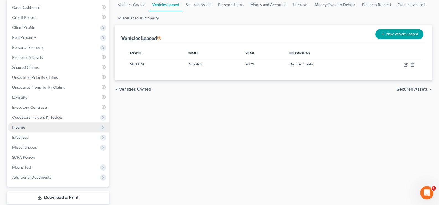
click at [20, 127] on span "Income" at bounding box center [18, 127] width 13 height 5
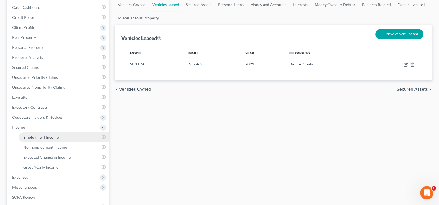
click at [58, 137] on span "Employment Income" at bounding box center [40, 137] width 35 height 5
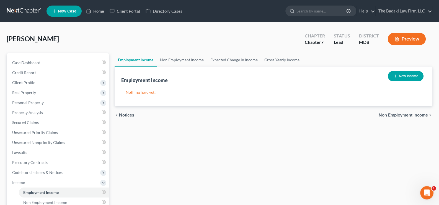
click at [404, 76] on button "New Income" at bounding box center [406, 76] width 36 height 10
select select "0"
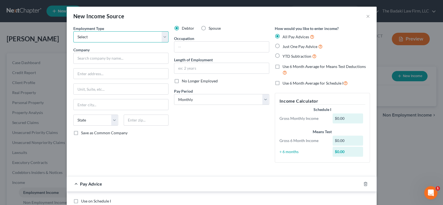
click at [160, 37] on select "Select Full or [DEMOGRAPHIC_DATA] Employment Self Employment" at bounding box center [120, 36] width 95 height 11
select select "0"
click at [73, 31] on select "Select Full or [DEMOGRAPHIC_DATA] Employment Self Employment" at bounding box center [120, 36] width 95 height 11
click at [361, 16] on div "New Income Source ×" at bounding box center [222, 16] width 310 height 19
click at [366, 16] on button "×" at bounding box center [368, 16] width 4 height 7
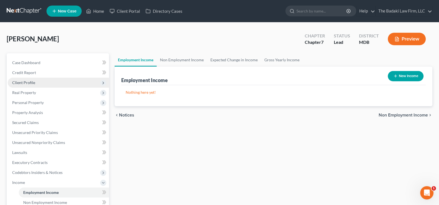
click at [35, 81] on span "Client Profile" at bounding box center [58, 82] width 101 height 10
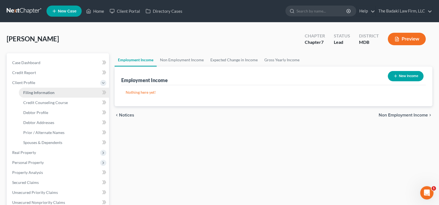
click at [54, 91] on link "Filing Information" at bounding box center [64, 92] width 90 height 10
select select "1"
select select "0"
select select "38"
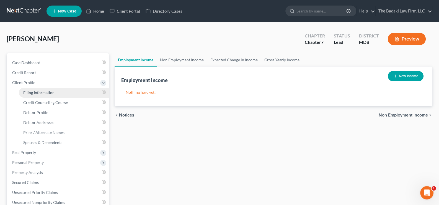
select select "0"
select select "21"
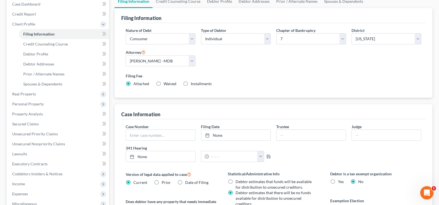
scroll to position [55, 0]
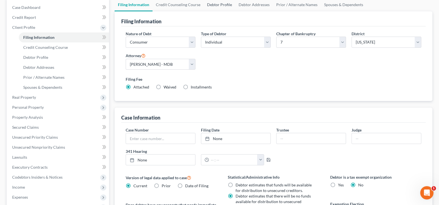
click at [222, 0] on link "Debtor Profile" at bounding box center [220, 4] width 32 height 13
select select "0"
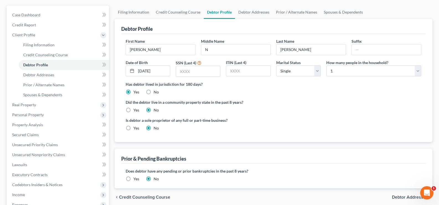
scroll to position [55, 0]
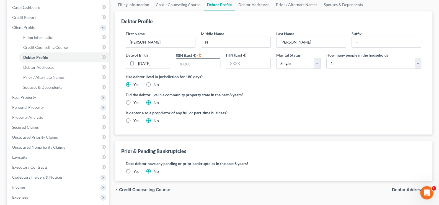
click at [187, 62] on input "text" at bounding box center [198, 63] width 44 height 11
type input "1065"
click at [294, 98] on div "Did the debtor live in a community property state in the past 8 years? Yes No" at bounding box center [274, 99] width 296 height 14
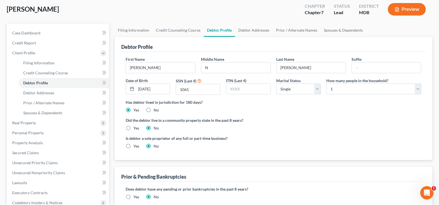
scroll to position [29, 0]
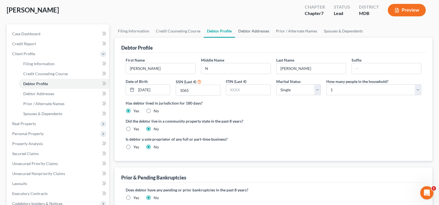
click at [247, 31] on link "Debtor Addresses" at bounding box center [254, 30] width 38 height 13
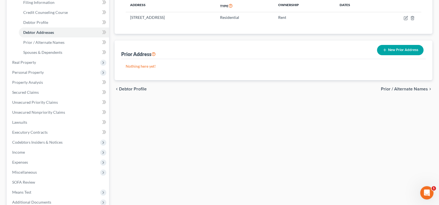
scroll to position [110, 0]
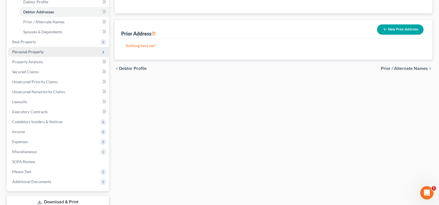
click at [61, 51] on span "Personal Property" at bounding box center [58, 52] width 101 height 10
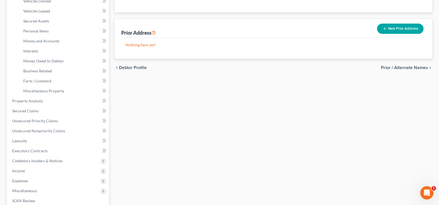
scroll to position [83, 0]
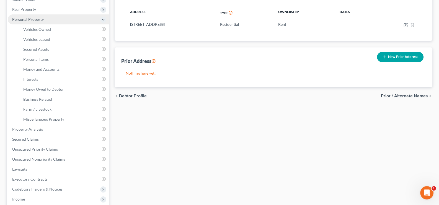
click at [44, 20] on span "Personal Property" at bounding box center [58, 19] width 101 height 10
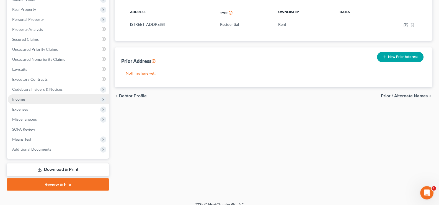
click at [45, 96] on span "Income" at bounding box center [58, 99] width 101 height 10
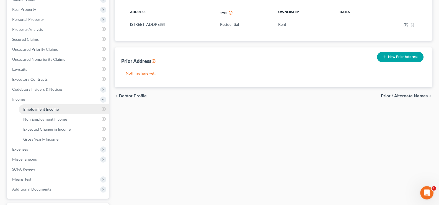
click at [53, 108] on span "Employment Income" at bounding box center [40, 109] width 35 height 5
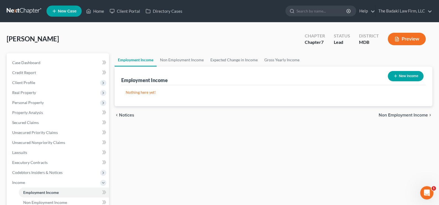
click at [403, 76] on button "New Income" at bounding box center [406, 76] width 36 height 10
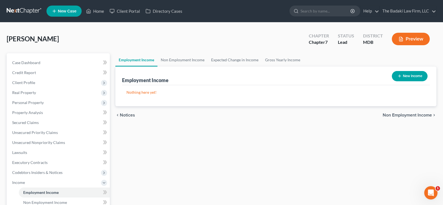
select select "0"
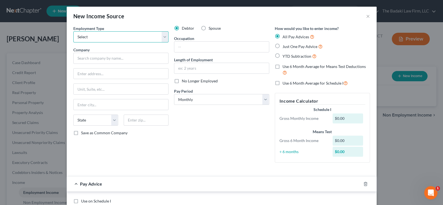
click at [133, 39] on select "Select Full or [DEMOGRAPHIC_DATA] Employment Self Employment" at bounding box center [120, 36] width 95 height 11
select select "0"
click at [73, 31] on select "Select Full or [DEMOGRAPHIC_DATA] Employment Self Employment" at bounding box center [120, 36] width 95 height 11
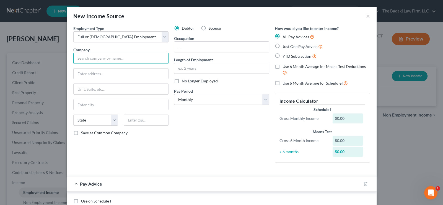
click at [117, 61] on input "text" at bounding box center [120, 58] width 95 height 11
paste input "EXCALIBUR ASSOCIATES INC"
type input "EXCALIBUR ASSOCIATES INC"
click at [86, 73] on input "text" at bounding box center [121, 73] width 95 height 11
paste input "[STREET_ADDRESS][PERSON_NAME]"
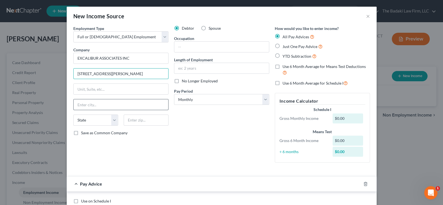
type input "[STREET_ADDRESS][PERSON_NAME]"
click at [103, 104] on input "text" at bounding box center [121, 104] width 95 height 11
drag, startPoint x: 101, startPoint y: 78, endPoint x: 170, endPoint y: 84, distance: 68.9
click at [170, 87] on div "Employment Type * Select Full or [DEMOGRAPHIC_DATA] Employment Self Employment …" at bounding box center [222, 98] width 302 height 146
click at [92, 102] on input "text" at bounding box center [121, 104] width 95 height 11
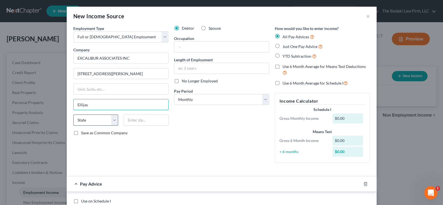
type input "Ellijay"
click at [111, 118] on select "State [US_STATE] AK AR AZ CA CO CT DE DC [GEOGRAPHIC_DATA] [GEOGRAPHIC_DATA] GU…" at bounding box center [95, 119] width 45 height 11
select select "10"
click at [73, 114] on select "State [US_STATE] AK AR AZ CA CO CT DE DC [GEOGRAPHIC_DATA] [GEOGRAPHIC_DATA] GU…" at bounding box center [95, 119] width 45 height 11
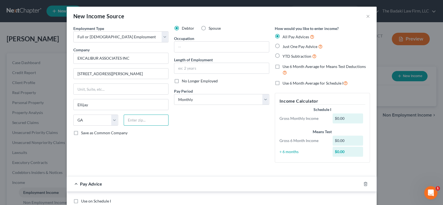
click at [144, 121] on input "text" at bounding box center [146, 119] width 45 height 11
type input "30540"
click at [161, 73] on input "[STREET_ADDRESS][PERSON_NAME]" at bounding box center [121, 73] width 95 height 11
click at [97, 91] on input "text" at bounding box center [121, 89] width 95 height 11
type input "s"
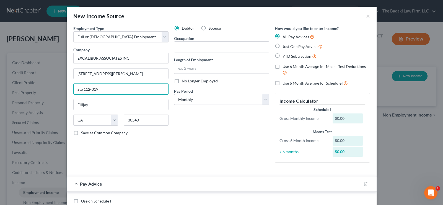
type input "Ste 112-319"
drag, startPoint x: 134, startPoint y: 80, endPoint x: 72, endPoint y: 82, distance: 62.3
click at [72, 82] on div "Employment Type * Select Full or [DEMOGRAPHIC_DATA] Employment Self Employment …" at bounding box center [121, 95] width 101 height 141
drag, startPoint x: 157, startPoint y: 76, endPoint x: 153, endPoint y: 77, distance: 4.2
click at [156, 77] on input "[STREET_ADDRESS][PERSON_NAME]" at bounding box center [121, 73] width 95 height 11
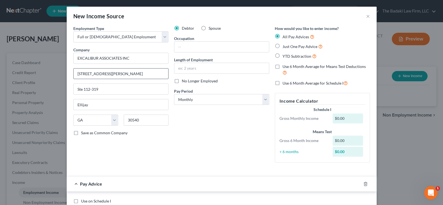
drag, startPoint x: 98, startPoint y: 74, endPoint x: 95, endPoint y: 74, distance: 2.8
click at [98, 74] on input "[STREET_ADDRESS][PERSON_NAME]" at bounding box center [121, 73] width 95 height 11
drag, startPoint x: 94, startPoint y: 74, endPoint x: 108, endPoint y: 81, distance: 15.7
click at [94, 74] on input "[STREET_ADDRESS][PERSON_NAME]" at bounding box center [121, 73] width 95 height 11
click at [223, 138] on div "Debtor Spouse Occupation Length of Employment No Longer Employed Pay Period * S…" at bounding box center [221, 95] width 101 height 141
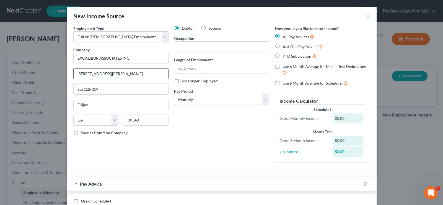
drag, startPoint x: 94, startPoint y: 73, endPoint x: 149, endPoint y: 74, distance: 55.1
click at [149, 74] on input "[STREET_ADDRESS][PERSON_NAME]" at bounding box center [121, 73] width 95 height 11
type input "[STREET_ADDRESS][PERSON_NAME]"
click at [237, 42] on input "text" at bounding box center [221, 47] width 95 height 11
click at [81, 132] on label "Save as Common Company" at bounding box center [104, 133] width 46 height 6
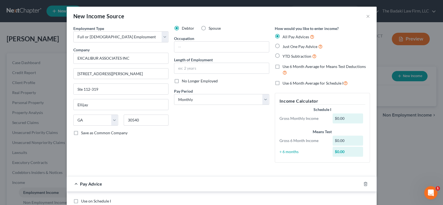
click at [83, 132] on input "Save as Common Company" at bounding box center [85, 132] width 4 height 4
checkbox input "true"
click at [206, 99] on select "Select Monthly Twice Monthly Every Other Week Weekly" at bounding box center [221, 99] width 95 height 11
select select "1"
click at [174, 94] on select "Select Monthly Twice Monthly Every Other Week Weekly" at bounding box center [221, 99] width 95 height 11
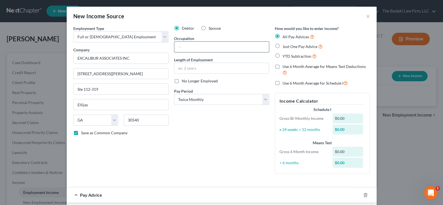
click at [196, 49] on input "text" at bounding box center [221, 47] width 95 height 11
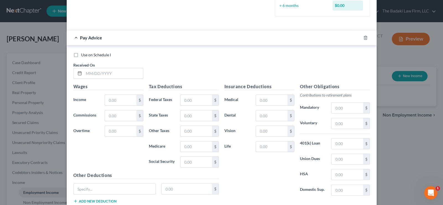
scroll to position [193, 0]
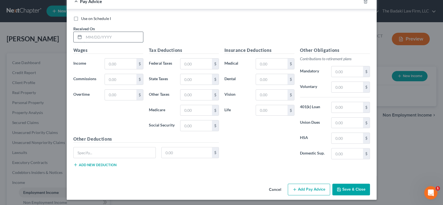
click at [99, 38] on input "text" at bounding box center [113, 37] width 59 height 11
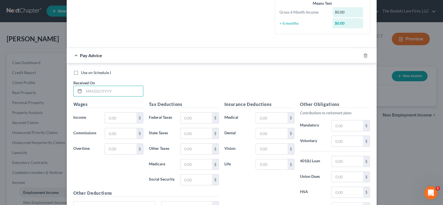
scroll to position [138, 0]
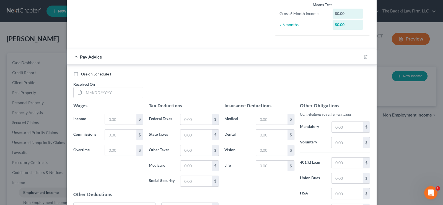
click at [91, 58] on span "Pay Advice" at bounding box center [91, 56] width 22 height 5
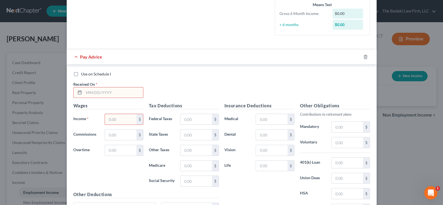
click at [91, 58] on span "Pay Advice" at bounding box center [91, 56] width 22 height 5
drag, startPoint x: 89, startPoint y: 98, endPoint x: 87, endPoint y: 95, distance: 3.2
click at [89, 97] on div "Use on Schedule I Received On *" at bounding box center [222, 86] width 302 height 31
click at [84, 91] on input "text" at bounding box center [113, 92] width 59 height 11
paste input "[DATE]"
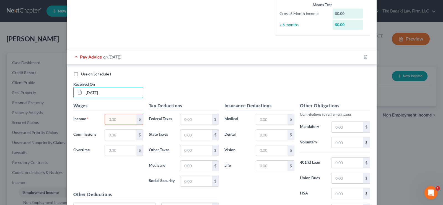
type input "[DATE]"
click at [123, 115] on input "text" at bounding box center [120, 119] width 31 height 11
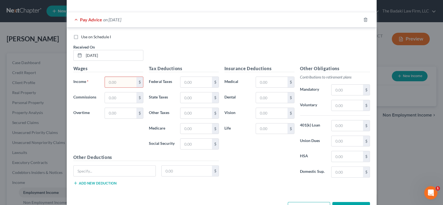
scroll to position [166, 0]
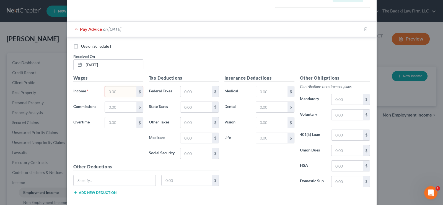
paste input "2911.96"
type input "2911.96"
click at [123, 141] on div "Wages Income * 2911.96 $ Commissions $ Overtime $" at bounding box center [109, 118] width 76 height 89
click at [118, 105] on input "text" at bounding box center [120, 107] width 31 height 11
click at [200, 94] on input "text" at bounding box center [195, 91] width 31 height 11
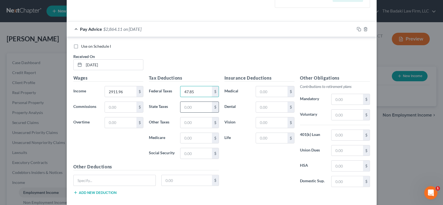
type input "47.85"
click at [195, 110] on input "text" at bounding box center [195, 107] width 31 height 11
click at [199, 137] on input "text" at bounding box center [195, 138] width 31 height 11
type input "51.30"
drag, startPoint x: 185, startPoint y: 156, endPoint x: 188, endPoint y: 154, distance: 3.5
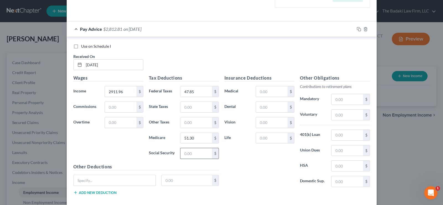
click at [185, 156] on input "text" at bounding box center [195, 153] width 31 height 11
type input "219.34"
click at [237, 169] on div "Insurance Deductions Medical $ Dental $ Vision $ Life $" at bounding box center [260, 132] width 76 height 117
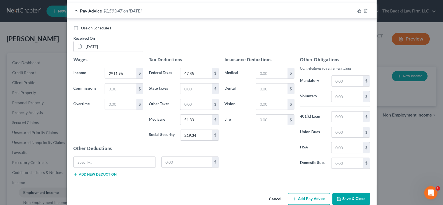
scroll to position [193, 0]
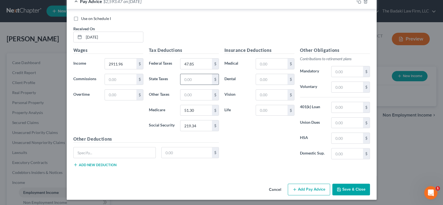
click at [188, 81] on input "text" at bounding box center [195, 79] width 31 height 11
paste input "265.13"
type input "265.13"
click at [243, 155] on div "Insurance Deductions Medical $ Dental $ Vision $ Life $" at bounding box center [260, 105] width 76 height 117
click at [109, 153] on input "text" at bounding box center [115, 152] width 82 height 11
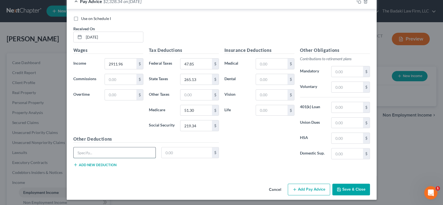
paste input "HW Ins Prem 4.0"
type input "HW Ins Prem 4.0"
click at [186, 149] on input "text" at bounding box center [187, 152] width 50 height 11
paste input "372.00"
type input "372.00"
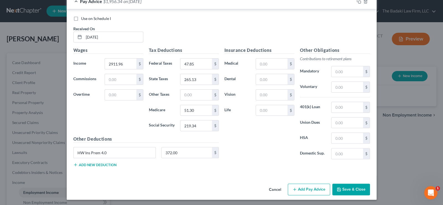
click at [82, 163] on button "Add new deduction" at bounding box center [94, 164] width 43 height 4
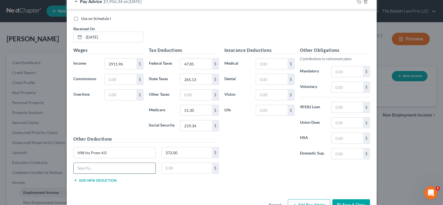
click at [102, 169] on input "text" at bounding box center [115, 167] width 82 height 11
paste input "Union Dues"
type input "Union Dues"
click at [177, 167] on input "text" at bounding box center [187, 167] width 50 height 11
paste input "42.09"
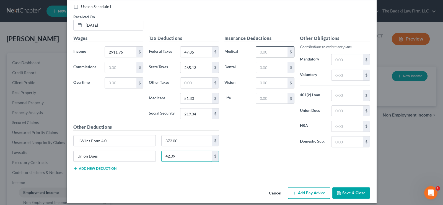
scroll to position [209, 0]
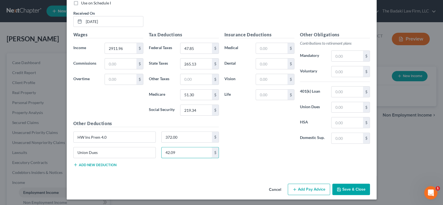
type input "42.09"
click at [316, 187] on button "Add Pay Advice" at bounding box center [309, 189] width 42 height 12
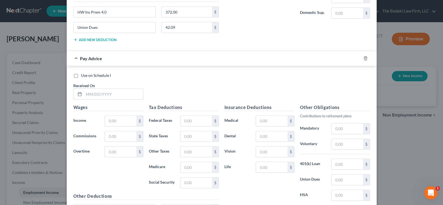
scroll to position [347, 0]
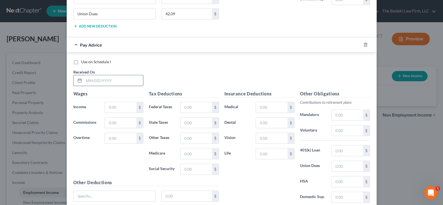
drag, startPoint x: 87, startPoint y: 80, endPoint x: 90, endPoint y: 80, distance: 3.1
click at [89, 78] on input "text" at bounding box center [113, 80] width 59 height 11
paste input "[DATE]"
type input "[DATE]"
click at [118, 105] on input "text" at bounding box center [120, 107] width 31 height 11
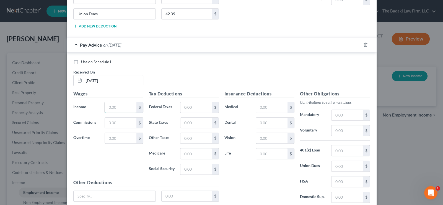
paste input "3151.29"
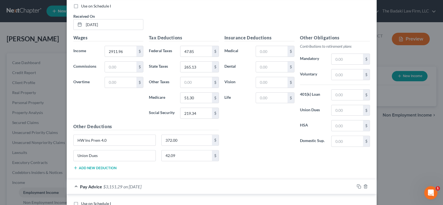
scroll to position [196, 0]
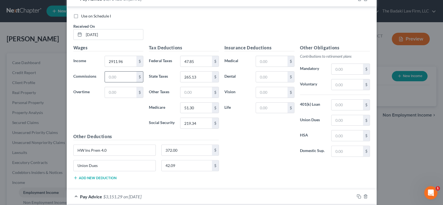
type input "3151.29"
click at [127, 79] on input "text" at bounding box center [120, 76] width 31 height 11
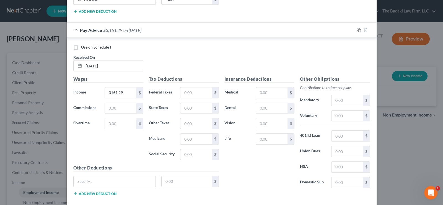
scroll to position [389, 0]
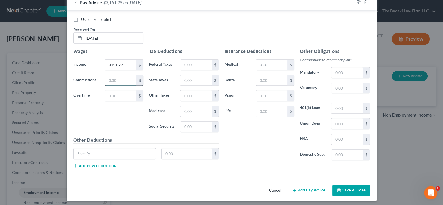
click at [121, 77] on input "text" at bounding box center [120, 80] width 31 height 11
click at [190, 63] on input "text" at bounding box center [195, 65] width 31 height 11
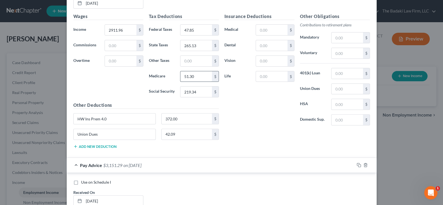
scroll to position [196, 0]
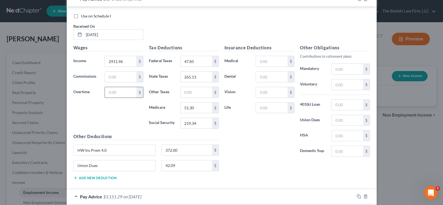
drag, startPoint x: 118, startPoint y: 92, endPoint x: 121, endPoint y: 93, distance: 3.2
click at [120, 92] on input "text" at bounding box center [120, 92] width 31 height 11
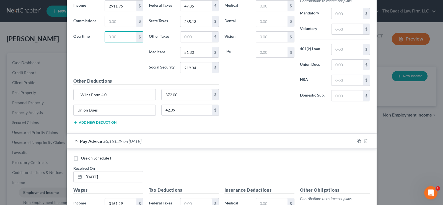
scroll to position [362, 0]
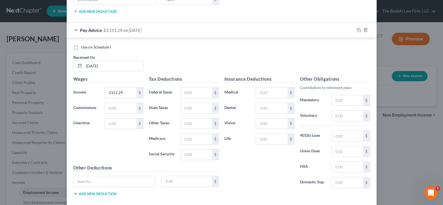
click at [387, 131] on div "New Income Source × Employment Type * Select Full or [DEMOGRAPHIC_DATA] Employm…" at bounding box center [221, 102] width 443 height 205
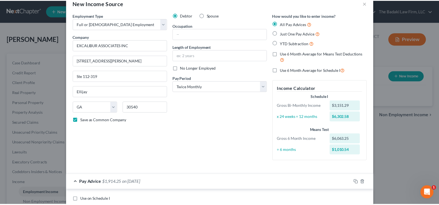
scroll to position [0, 0]
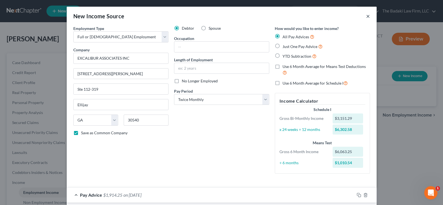
click at [366, 19] on button "×" at bounding box center [368, 16] width 4 height 7
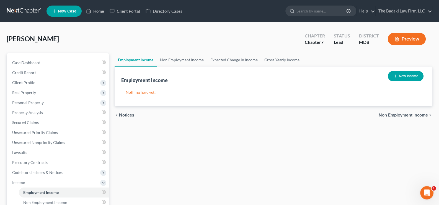
click at [172, 27] on div "[PERSON_NAME] Upgraded Chapter Chapter 7 Status Lead District MDB Preview Petit…" at bounding box center [219, 173] width 439 height 302
click at [42, 71] on link "Credit Report" at bounding box center [58, 73] width 101 height 10
click at [42, 82] on span "Client Profile" at bounding box center [58, 82] width 101 height 10
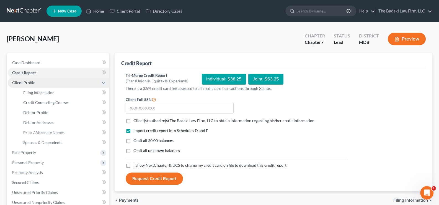
click at [35, 83] on span "Client Profile" at bounding box center [58, 82] width 101 height 10
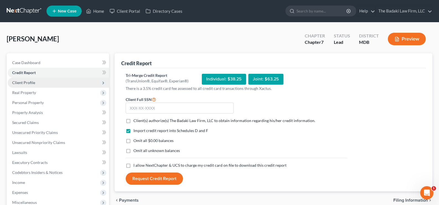
click at [32, 81] on span "Client Profile" at bounding box center [23, 82] width 23 height 5
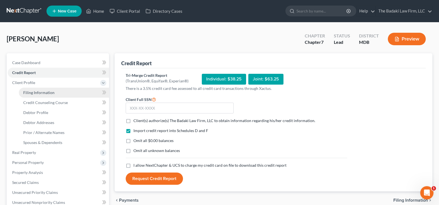
click at [39, 92] on span "Filing Information" at bounding box center [38, 92] width 31 height 5
select select "1"
select select "0"
select select "38"
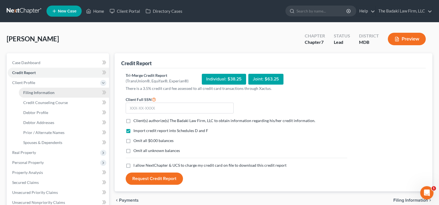
select select "0"
select select "21"
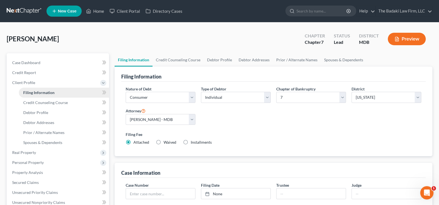
click at [62, 91] on link "Filing Information" at bounding box center [64, 92] width 90 height 10
click at [73, 83] on span "Client Profile" at bounding box center [58, 82] width 101 height 10
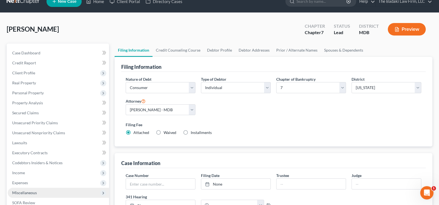
scroll to position [27, 0]
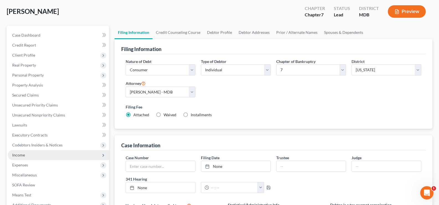
click at [47, 156] on span "Income" at bounding box center [58, 155] width 101 height 10
click at [51, 152] on span "Income" at bounding box center [58, 155] width 101 height 10
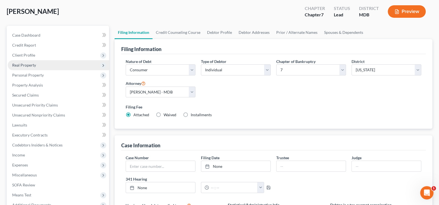
click at [60, 60] on li "Real Property Properties Owned Properties Owned or Leased" at bounding box center [58, 65] width 101 height 10
click at [63, 64] on span "Real Property" at bounding box center [58, 65] width 101 height 10
click at [67, 63] on span "Real Property" at bounding box center [58, 65] width 101 height 10
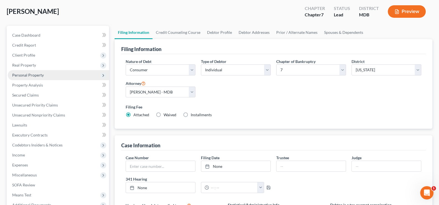
click at [96, 73] on span "Personal Property" at bounding box center [58, 75] width 101 height 10
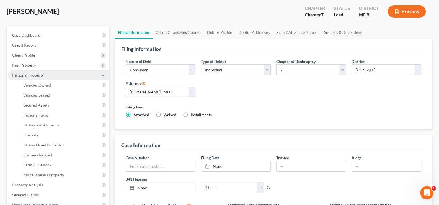
click at [79, 74] on span "Personal Property" at bounding box center [58, 75] width 101 height 10
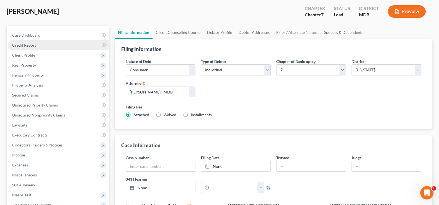
click at [78, 49] on link "Credit Report" at bounding box center [58, 45] width 101 height 10
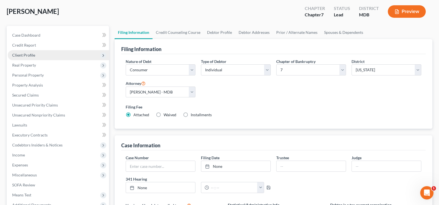
scroll to position [5, 0]
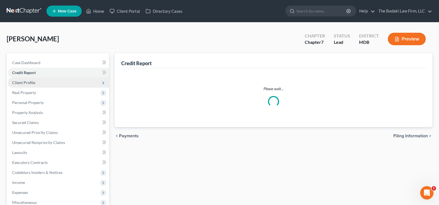
click at [77, 56] on div "Case Dashboard Payments Invoices Payments Payments Credit Report Client Profile…" at bounding box center [58, 147] width 102 height 188
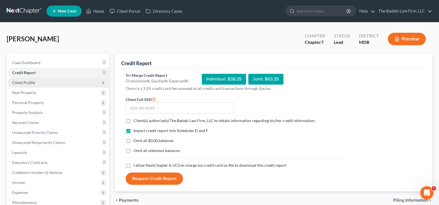
click at [89, 82] on span "Client Profile" at bounding box center [58, 82] width 101 height 10
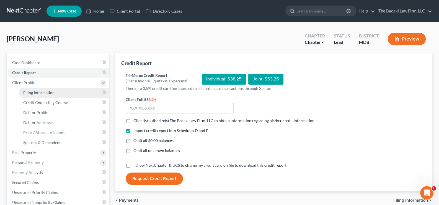
click at [68, 94] on link "Filing Information" at bounding box center [64, 92] width 90 height 10
select select "1"
select select "0"
select select "38"
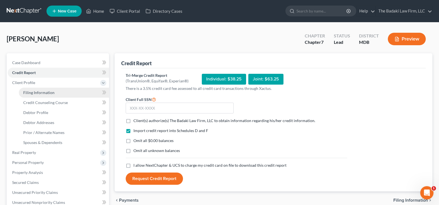
select select "0"
select select "21"
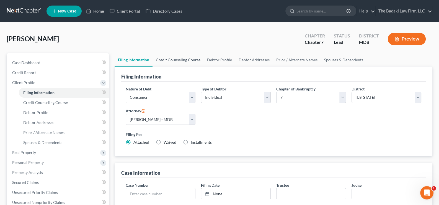
click at [186, 59] on link "Credit Counseling Course" at bounding box center [177, 59] width 51 height 13
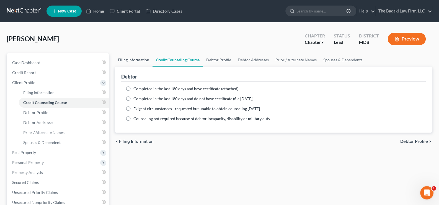
click at [133, 60] on link "Filing Information" at bounding box center [134, 59] width 38 height 13
select select "1"
select select "0"
select select "38"
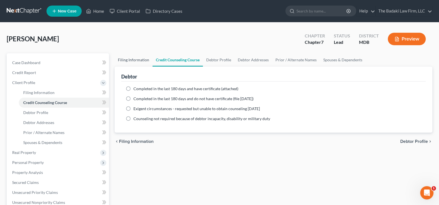
select select "0"
select select "21"
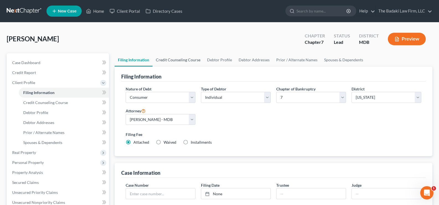
click at [175, 60] on link "Credit Counseling Course" at bounding box center [177, 59] width 51 height 13
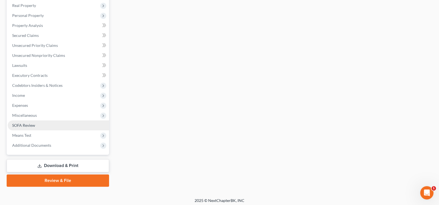
scroll to position [149, 0]
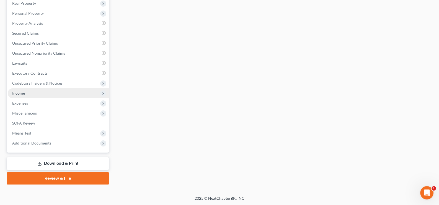
click at [28, 92] on span "Income" at bounding box center [58, 93] width 101 height 10
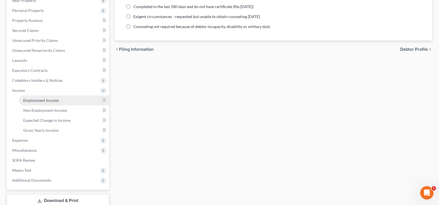
scroll to position [89, 0]
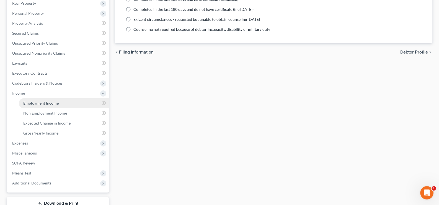
click at [64, 103] on link "Employment Income" at bounding box center [64, 103] width 90 height 10
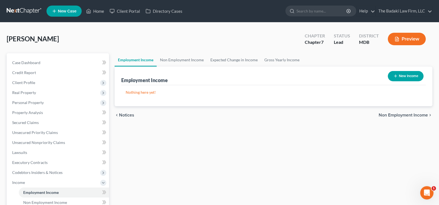
click at [410, 74] on button "New Income" at bounding box center [406, 76] width 36 height 10
select select "0"
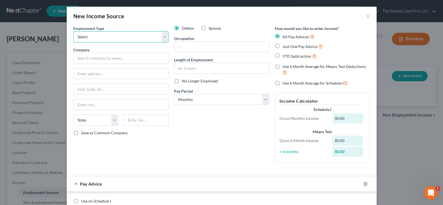
click at [161, 36] on select "Select Full or [DEMOGRAPHIC_DATA] Employment Self Employment" at bounding box center [120, 36] width 95 height 11
select select "0"
click at [73, 31] on select "Select Full or [DEMOGRAPHIC_DATA] Employment Self Employment" at bounding box center [120, 36] width 95 height 11
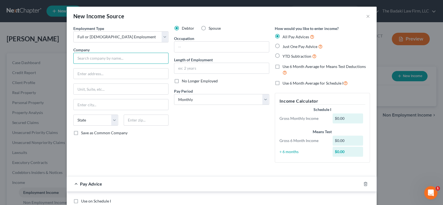
click at [126, 60] on input "text" at bounding box center [120, 58] width 95 height 11
paste input "EXCALIBUR ASSOCIATES INC"
type input "EXCALIBUR ASSOCIATES INC"
click at [110, 68] on input "text" at bounding box center [121, 73] width 95 height 11
click at [183, 138] on div "Debtor Spouse Occupation Length of Employment No Longer Employed Pay Period * S…" at bounding box center [221, 95] width 101 height 141
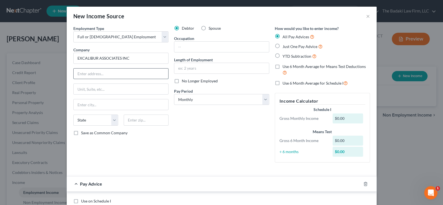
paste input "[STREET_ADDRESS]"
type input "[STREET_ADDRESS]"
click at [255, 97] on select "Select Monthly Twice Monthly Every Other Week Weekly" at bounding box center [221, 99] width 95 height 11
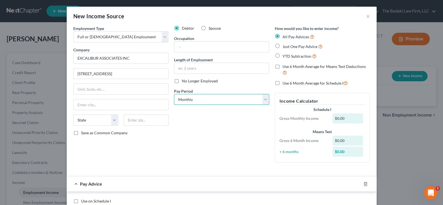
select select "1"
click at [174, 94] on select "Select Monthly Twice Monthly Every Other Week Weekly" at bounding box center [221, 99] width 95 height 11
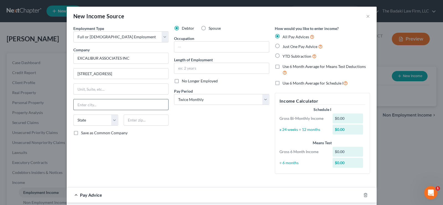
click at [99, 102] on input "text" at bounding box center [121, 104] width 95 height 11
type input "[GEOGRAPHIC_DATA]"
select select "21"
type input "21740"
type input "[GEOGRAPHIC_DATA]"
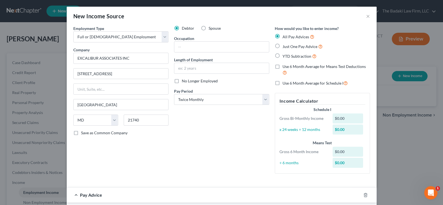
click at [186, 140] on div "Debtor Spouse Occupation Length of Employment No Longer Employed Pay Period * S…" at bounding box center [221, 101] width 101 height 152
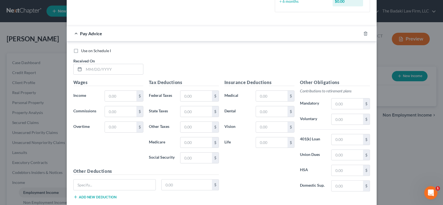
scroll to position [193, 0]
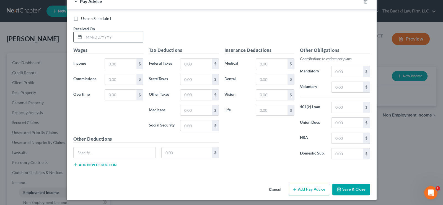
click at [98, 37] on input "text" at bounding box center [113, 37] width 59 height 11
type input "[DATE]"
click at [119, 66] on input "text" at bounding box center [120, 63] width 31 height 11
type input "2911.96"
drag, startPoint x: 110, startPoint y: 77, endPoint x: 112, endPoint y: 82, distance: 5.0
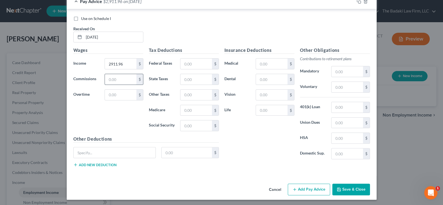
click at [110, 77] on input "text" at bounding box center [120, 79] width 31 height 11
click at [128, 94] on input "text" at bounding box center [120, 94] width 31 height 11
click at [201, 62] on input "text" at bounding box center [195, 63] width 31 height 11
type input "47.85"
click at [195, 79] on input "text" at bounding box center [195, 79] width 31 height 11
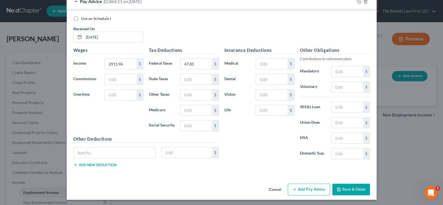
click at [253, 136] on div "Insurance Deductions Medical $ Dental $ Vision $ Life $" at bounding box center [260, 105] width 76 height 117
click at [195, 77] on input "text" at bounding box center [195, 79] width 31 height 11
paste input "265.13"
type input "265.13"
click at [184, 95] on input "text" at bounding box center [195, 94] width 31 height 11
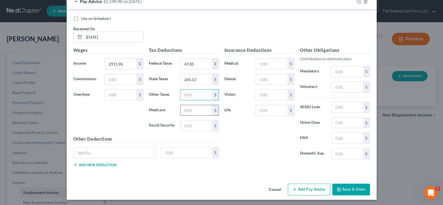
click at [192, 111] on input "text" at bounding box center [195, 110] width 31 height 11
type input "51.30"
click at [192, 123] on input "text" at bounding box center [195, 125] width 31 height 11
type input "219.34"
click at [91, 148] on input "text" at bounding box center [115, 152] width 82 height 11
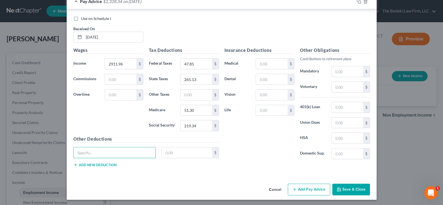
type input "HW Ins Prem 4.0"
click at [184, 149] on input "text" at bounding box center [187, 152] width 50 height 11
type input "372.00"
click at [77, 163] on button "Add new deduction" at bounding box center [94, 164] width 43 height 4
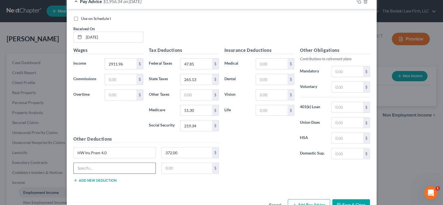
click at [86, 166] on input "text" at bounding box center [115, 167] width 82 height 11
type input "Union Dues"
click at [183, 169] on input "text" at bounding box center [187, 167] width 50 height 11
type input "42.09"
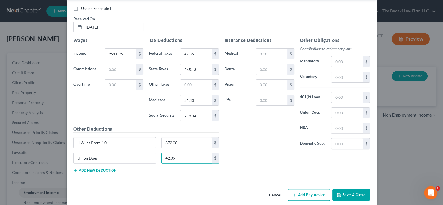
scroll to position [209, 0]
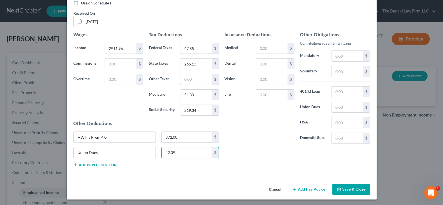
click at [325, 186] on button "Add Pay Advice" at bounding box center [309, 189] width 42 height 12
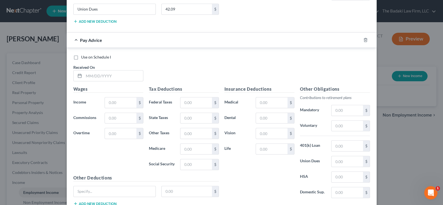
scroll to position [362, 0]
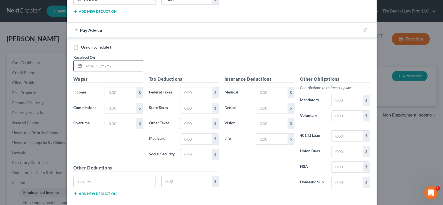
click at [92, 66] on input "text" at bounding box center [113, 65] width 59 height 11
paste input "[DATE]"
type input "[DATE]"
click at [137, 93] on div "$" at bounding box center [139, 92] width 7 height 11
click at [116, 91] on input "text" at bounding box center [120, 92] width 31 height 11
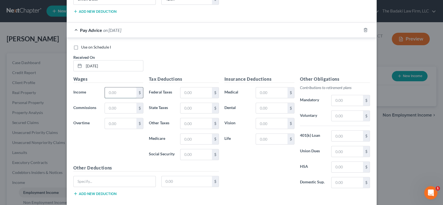
paste input "3151.29"
type input "3151.29"
click at [108, 107] on input "text" at bounding box center [120, 108] width 31 height 11
click at [124, 119] on input "text" at bounding box center [120, 123] width 31 height 11
type input "2"
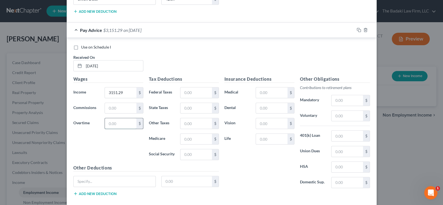
paste input "1109.59"
type input "1109.59"
click at [238, 170] on div "Insurance Deductions Medical $ Dental $ Vision $ Life $" at bounding box center [260, 134] width 76 height 117
click at [194, 89] on input "text" at bounding box center [195, 92] width 31 height 11
paste input "117.57"
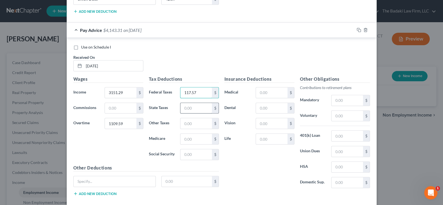
type input "117.57"
click at [182, 103] on input "text" at bounding box center [195, 108] width 31 height 11
paste input "291.50"
type input "291.50"
click at [236, 149] on div "Insurance Deductions Medical $ Dental $ Vision $ Life $" at bounding box center [260, 134] width 76 height 117
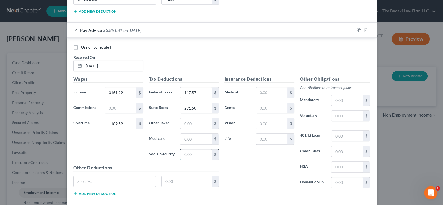
click at [194, 153] on input "text" at bounding box center [195, 154] width 31 height 11
paste input "241.85"
type input "241.85"
drag, startPoint x: 184, startPoint y: 138, endPoint x: 188, endPoint y: 136, distance: 5.2
click at [184, 138] on input "text" at bounding box center [195, 138] width 31 height 11
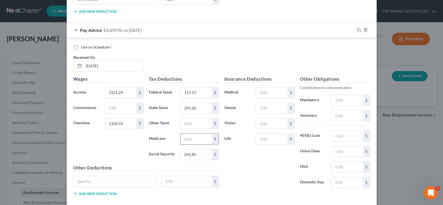
paste input "56.56"
type input "56.56"
click at [232, 171] on div "Insurance Deductions Medical $ Dental $ Vision $ Life $" at bounding box center [260, 134] width 76 height 117
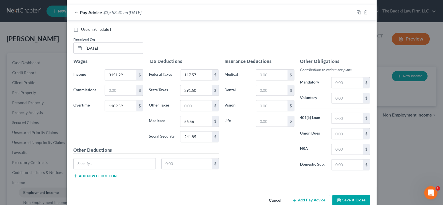
scroll to position [389, 0]
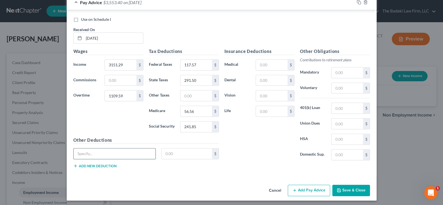
click at [113, 149] on input "text" at bounding box center [115, 153] width 82 height 11
type input "HW Ins Prem 4.0"
click at [192, 152] on input "text" at bounding box center [187, 153] width 50 height 11
paste input "318.88"
type input "318.88"
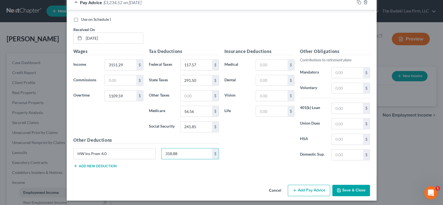
click at [102, 163] on button "Add new deduction" at bounding box center [94, 165] width 43 height 4
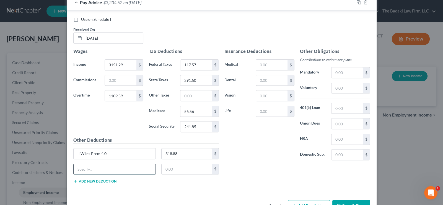
click at [98, 170] on input "text" at bounding box center [115, 169] width 82 height 11
type input "Union Dues"
click at [195, 164] on input "text" at bounding box center [187, 169] width 50 height 11
paste input "42.09"
type input "42.09"
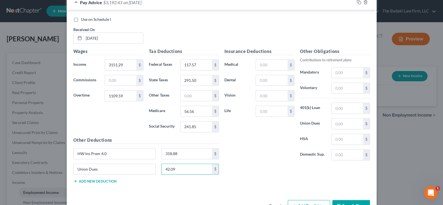
drag, startPoint x: 272, startPoint y: 185, endPoint x: 270, endPoint y: 187, distance: 3.5
click at [272, 185] on div "Use on Schedule I Received On * [DATE] Wages Income * 3151.29 $ Commissions $ O…" at bounding box center [222, 101] width 310 height 182
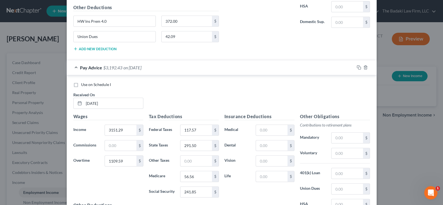
scroll to position [0, 0]
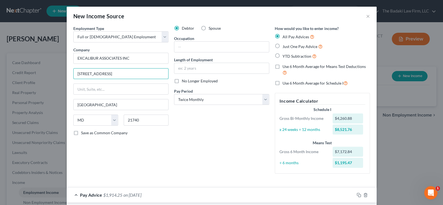
drag, startPoint x: 135, startPoint y: 76, endPoint x: 54, endPoint y: 81, distance: 80.7
click at [54, 81] on div "New Income Source × Employment Type * Select Full or [DEMOGRAPHIC_DATA] Employm…" at bounding box center [221, 102] width 443 height 205
paste input "[STREET_ADDRESS][PERSON_NAME]"
type input "[STREET_ADDRESS][PERSON_NAME]"
click at [82, 90] on input "text" at bounding box center [121, 89] width 95 height 11
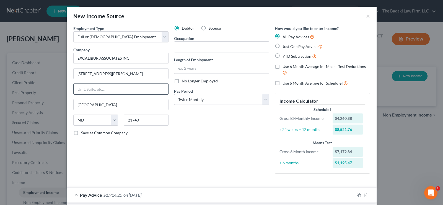
click at [112, 88] on input "text" at bounding box center [121, 89] width 95 height 11
type input "Ste 112-319"
click at [174, 167] on div "Debtor Spouse Occupation Length of Employment No Longer Employed Pay Period * S…" at bounding box center [221, 101] width 101 height 152
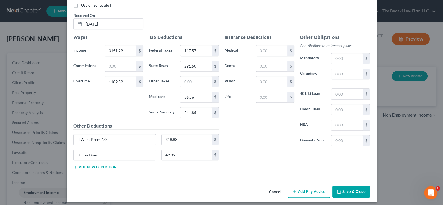
scroll to position [405, 0]
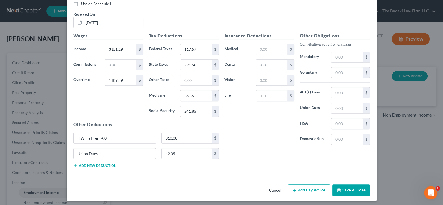
click at [89, 163] on button "Add new deduction" at bounding box center [94, 165] width 43 height 4
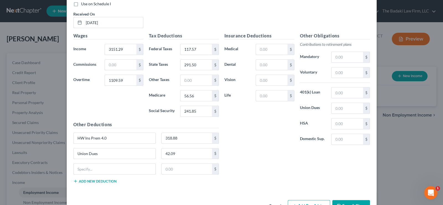
click at [298, 200] on button "Add Pay Advice" at bounding box center [309, 206] width 42 height 12
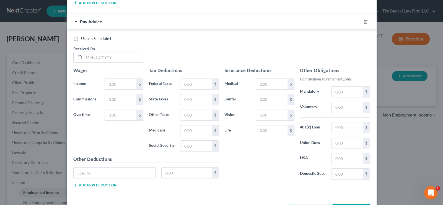
scroll to position [584, 0]
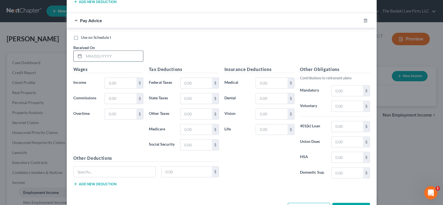
click at [86, 54] on input "text" at bounding box center [113, 56] width 59 height 11
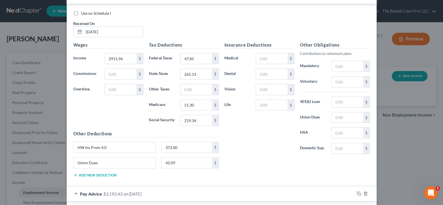
scroll to position [166, 0]
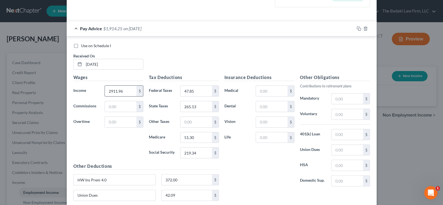
click at [124, 92] on input "2911.96" at bounding box center [120, 91] width 31 height 11
paste input "3909.67"
type input "3909.67"
click at [118, 123] on input "text" at bounding box center [120, 122] width 31 height 11
paste input "50.51"
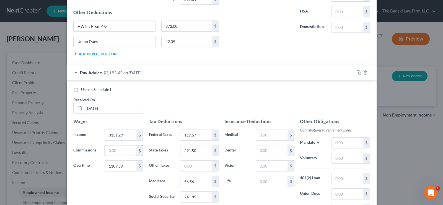
scroll to position [332, 0]
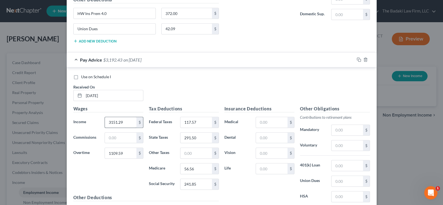
type input "50.51"
click at [129, 121] on input "3151.29" at bounding box center [120, 122] width 31 height 11
paste input "4219.74"
type input "4219.74"
click at [210, 83] on div "Use on Schedule I Received On * [DATE]" at bounding box center [222, 89] width 302 height 31
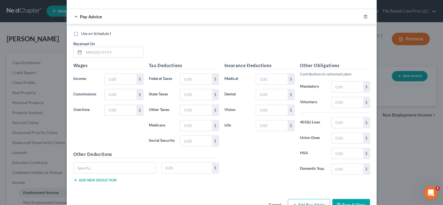
scroll to position [601, 0]
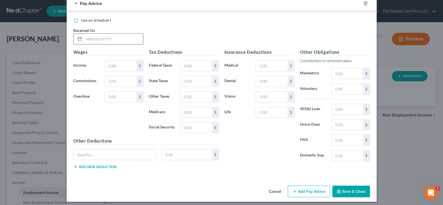
click at [87, 34] on input "text" at bounding box center [113, 38] width 59 height 11
paste input "[DATE]"
type input "[DATE]"
click at [116, 61] on input "text" at bounding box center [120, 65] width 31 height 11
paste input "3512.36"
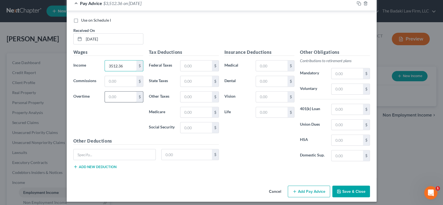
type input "3512.36"
click at [117, 93] on input "text" at bounding box center [120, 96] width 31 height 11
paste input "88.38"
type input "88.38"
click at [201, 63] on input "text" at bounding box center [195, 65] width 31 height 11
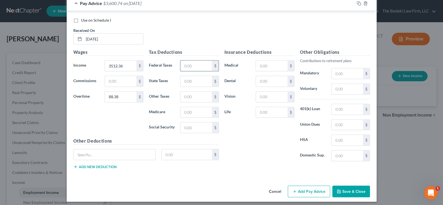
paste input "2.80"
type input "2.80"
click at [181, 79] on input "text" at bounding box center [195, 81] width 31 height 11
paste input "234.26"
type input "234.26"
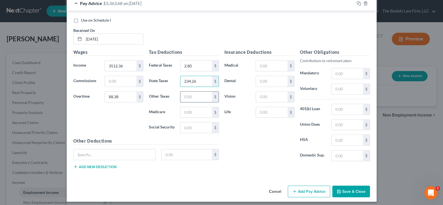
click at [186, 97] on input "text" at bounding box center [195, 96] width 31 height 11
click at [190, 110] on input "text" at bounding box center [195, 112] width 31 height 11
paste input "45.85"
type input "45.85"
drag, startPoint x: 187, startPoint y: 124, endPoint x: 182, endPoint y: 126, distance: 5.3
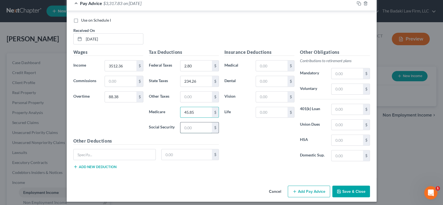
click at [187, 124] on input "text" at bounding box center [195, 127] width 31 height 11
paste input "196.06"
type input "196.06"
drag, startPoint x: 232, startPoint y: 150, endPoint x: 236, endPoint y: 148, distance: 4.5
click at [232, 149] on div "Insurance Deductions Medical $ Dental $ Vision $ Life $" at bounding box center [260, 107] width 76 height 117
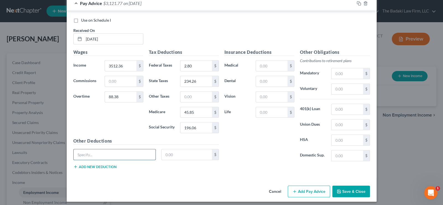
click at [107, 151] on input "text" at bounding box center [115, 154] width 82 height 11
type input "HW Ins Prem 4.0"
drag, startPoint x: 188, startPoint y: 153, endPoint x: 179, endPoint y: 154, distance: 8.7
click at [187, 153] on input "text" at bounding box center [187, 154] width 50 height 11
paste input "350.12"
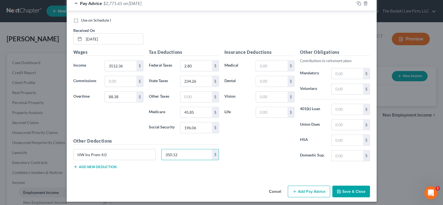
type input "350.12"
click at [91, 160] on div "HW Ins Prem 4.0 350.12 $" at bounding box center [146, 156] width 151 height 15
click at [92, 164] on button "Add new deduction" at bounding box center [94, 166] width 43 height 4
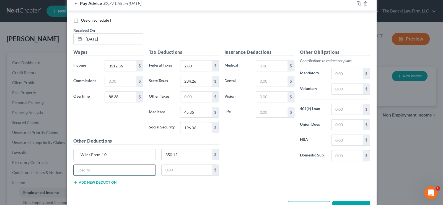
click at [95, 169] on input "text" at bounding box center [115, 169] width 82 height 11
type input "Union Dues"
click at [181, 167] on input "text" at bounding box center [187, 169] width 50 height 11
paste input "42.09"
type input "42.09"
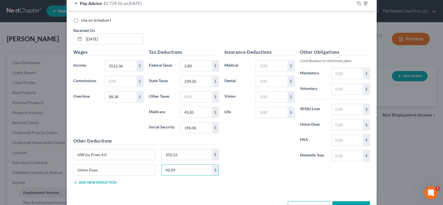
drag, startPoint x: 270, startPoint y: 179, endPoint x: 273, endPoint y: 180, distance: 3.6
click at [270, 179] on div "Insurance Deductions Medical $ Dental $ Vision $ Life $ Other Obligations Contr…" at bounding box center [297, 118] width 151 height 139
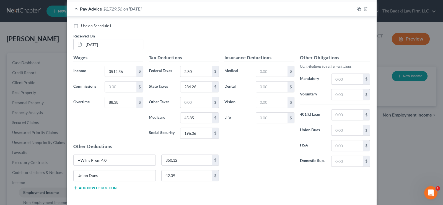
scroll to position [616, 0]
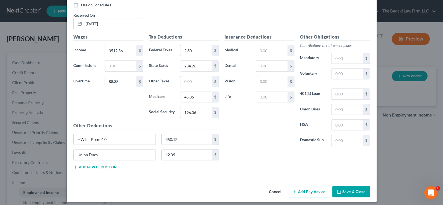
click at [305, 187] on button "Add Pay Advice" at bounding box center [309, 191] width 42 height 12
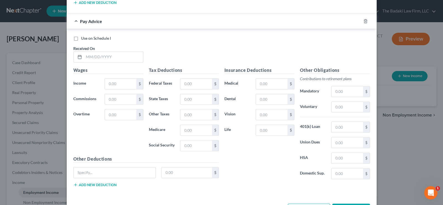
scroll to position [770, 0]
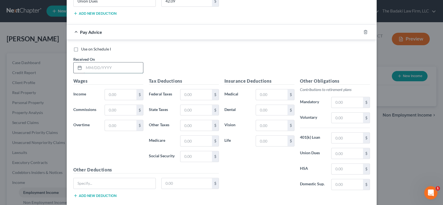
click at [87, 63] on input "text" at bounding box center [113, 67] width 59 height 11
paste input "[DATE]"
type input "[DATE]"
click at [114, 92] on input "text" at bounding box center [120, 94] width 31 height 11
paste input "3672.93"
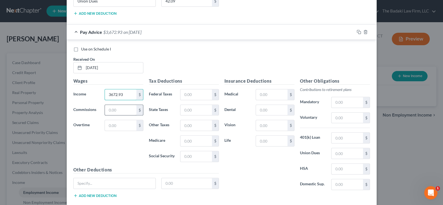
type input "3672.93"
click at [119, 105] on input "text" at bounding box center [120, 110] width 31 height 11
click at [115, 121] on input "text" at bounding box center [120, 125] width 31 height 11
paste input "552.02"
type input "552.02"
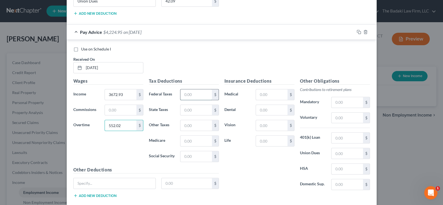
click at [197, 89] on input "text" at bounding box center [195, 94] width 31 height 11
paste input "25.69"
type input "25.69"
click at [185, 105] on input "text" at bounding box center [195, 110] width 31 height 11
paste input "249.04"
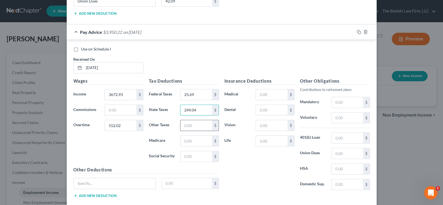
type input "249.04"
click at [188, 120] on input "text" at bounding box center [195, 125] width 31 height 11
click at [197, 139] on input "text" at bounding box center [195, 140] width 31 height 11
paste input "48.62"
type input "48.62"
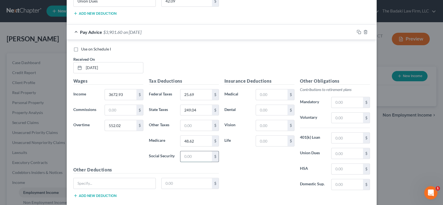
click at [180, 152] on input "text" at bounding box center [195, 156] width 31 height 11
paste input "207.88"
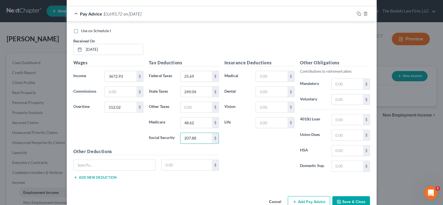
scroll to position [797, 0]
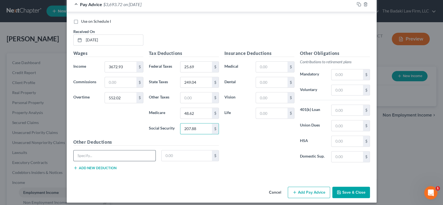
type input "207.88"
drag, startPoint x: 111, startPoint y: 153, endPoint x: 114, endPoint y: 152, distance: 3.1
click at [113, 152] on input "text" at bounding box center [115, 155] width 82 height 11
type input "HW Ins Prem 4.0"
click at [195, 150] on input "text" at bounding box center [187, 155] width 50 height 11
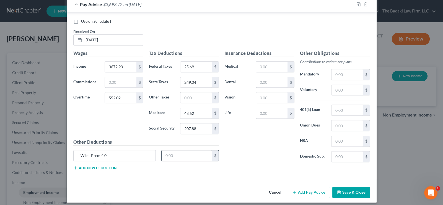
paste input "319.96"
type input "319.96"
click at [91, 165] on button "Add new deduction" at bounding box center [94, 167] width 43 height 4
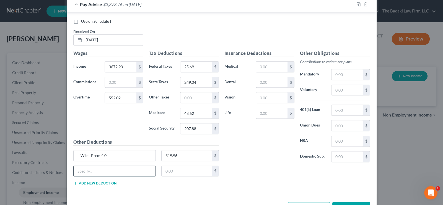
click at [95, 166] on input "text" at bounding box center [115, 171] width 82 height 11
click at [94, 169] on input "text" at bounding box center [115, 171] width 82 height 11
type input "Union Dues"
click at [170, 166] on input "text" at bounding box center [187, 171] width 50 height 11
type input "42.09"
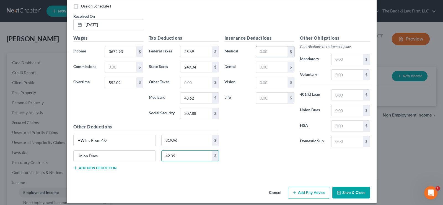
scroll to position [785, 0]
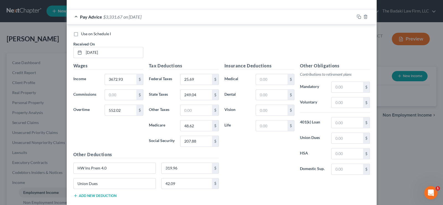
click at [260, 171] on div "Insurance Deductions Medical $ Dental $ Vision $ Life $" at bounding box center [260, 120] width 76 height 117
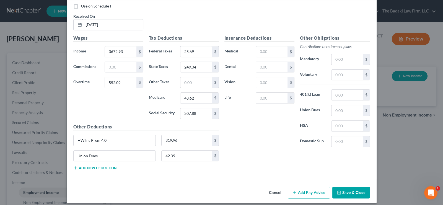
click at [305, 187] on button "Add Pay Advice" at bounding box center [309, 192] width 42 height 12
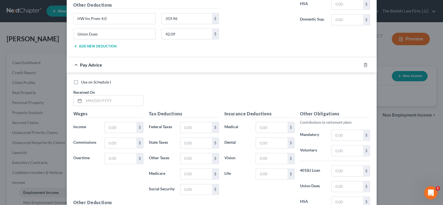
scroll to position [951, 0]
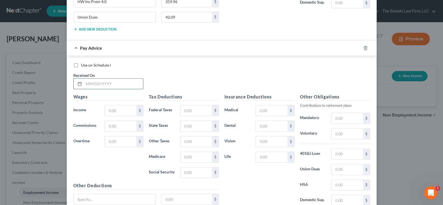
drag, startPoint x: 109, startPoint y: 75, endPoint x: 117, endPoint y: 77, distance: 8.7
click at [111, 78] on input "text" at bounding box center [113, 83] width 59 height 11
paste input "[DATE]"
type input "[DATE]"
click at [123, 106] on input "text" at bounding box center [120, 110] width 31 height 11
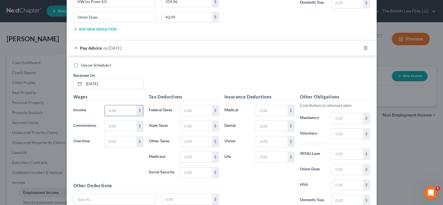
paste input "3409.62"
type input "3409.62"
click at [118, 123] on input "text" at bounding box center [120, 125] width 31 height 11
click at [121, 137] on input "text" at bounding box center [120, 141] width 31 height 11
click at [192, 106] on input "text" at bounding box center [195, 110] width 31 height 11
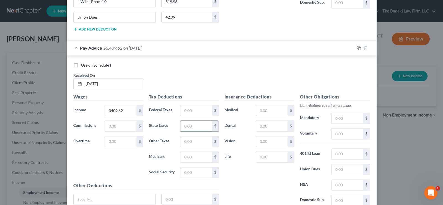
paste input "227.49"
type input "227.49"
click at [192, 136] on input "text" at bounding box center [195, 141] width 31 height 11
drag, startPoint x: 199, startPoint y: 155, endPoint x: 196, endPoint y: 150, distance: 6.5
click at [199, 155] on input "text" at bounding box center [195, 156] width 31 height 11
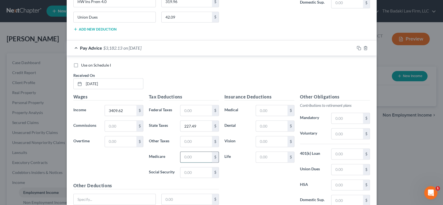
paste input "44.59"
type input "44.59"
drag, startPoint x: 193, startPoint y: 166, endPoint x: 197, endPoint y: 154, distance: 12.4
click at [193, 167] on input "text" at bounding box center [195, 172] width 31 height 11
paste input "190.65"
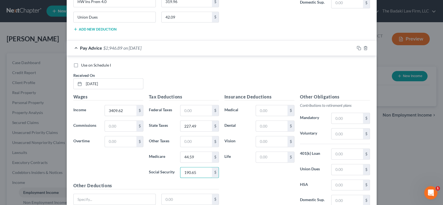
type input "190.65"
drag, startPoint x: 254, startPoint y: 187, endPoint x: 259, endPoint y: 186, distance: 5.1
click at [254, 187] on div "Insurance Deductions Medical $ Dental $ Vision $ Life $" at bounding box center [260, 151] width 76 height 117
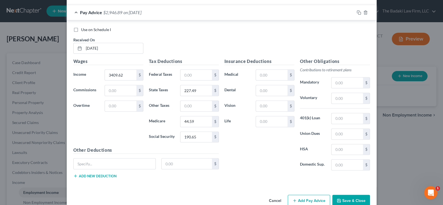
scroll to position [993, 0]
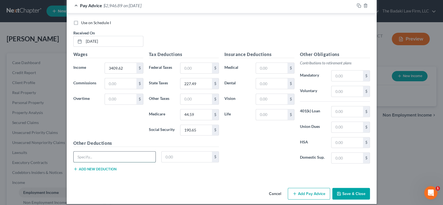
click at [130, 151] on input "text" at bounding box center [115, 156] width 82 height 11
type input "HW Ins Prem 4.0"
click at [185, 151] on input "text" at bounding box center [187, 156] width 50 height 11
paste input "334.68"
type input "334.68"
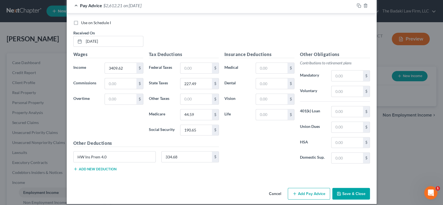
click at [88, 166] on button "Add new deduction" at bounding box center [94, 168] width 43 height 4
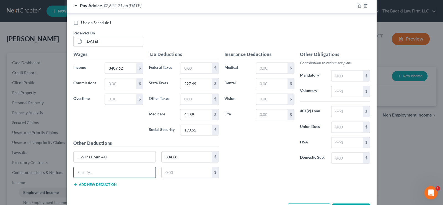
click at [102, 168] on input "text" at bounding box center [115, 172] width 82 height 11
click at [96, 168] on input "text" at bounding box center [115, 172] width 82 height 11
type input "Union Dues"
click at [174, 167] on input "text" at bounding box center [187, 172] width 50 height 11
type input "42.09"
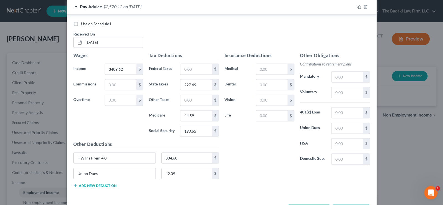
scroll to position [1009, 0]
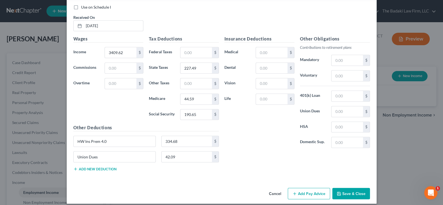
click at [352, 189] on button "Save & Close" at bounding box center [351, 193] width 38 height 12
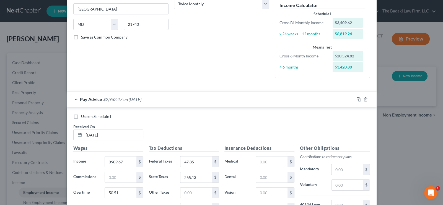
scroll to position [0, 0]
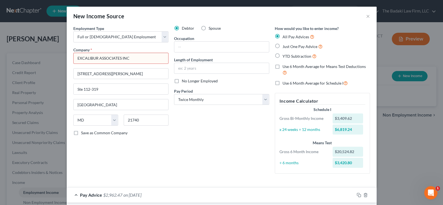
click at [136, 62] on input "EXCALIBUR ASSOCIATES INC" at bounding box center [120, 58] width 95 height 11
click at [200, 138] on div "Debtor Spouse Occupation Length of Employment No Longer Employed Pay Period * S…" at bounding box center [221, 101] width 101 height 152
click at [99, 56] on input "EXCALIBUR ASSOCIATES INC" at bounding box center [120, 58] width 95 height 11
click at [139, 56] on input "EXCALIBUR ASSOCIATES INC" at bounding box center [120, 58] width 95 height 11
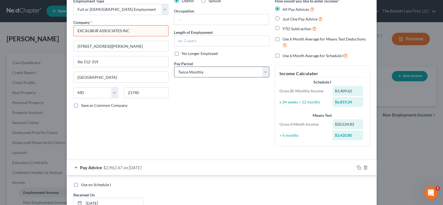
scroll to position [27, 0]
type input "E"
paste input "Excaliber Associates"
click at [240, 129] on div "Debtor Spouse Occupation Length of Employment No Longer Employed Pay Period * S…" at bounding box center [221, 74] width 101 height 152
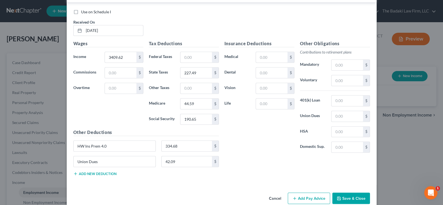
scroll to position [1009, 0]
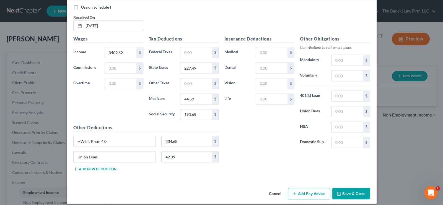
click at [348, 188] on button "Save & Close" at bounding box center [351, 193] width 38 height 12
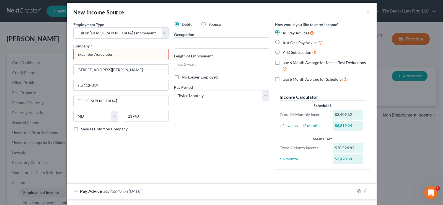
scroll to position [0, 0]
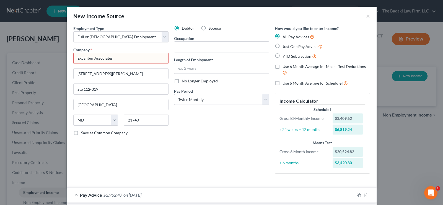
click at [133, 56] on input "Excaliber Associates" at bounding box center [120, 58] width 95 height 11
type input "Excalibur Associates Inc"
click at [195, 153] on div "Debtor Spouse Occupation Length of Employment No Longer Employed Pay Period * S…" at bounding box center [221, 101] width 101 height 152
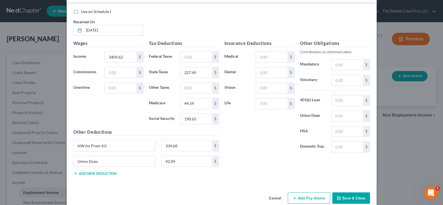
scroll to position [1009, 0]
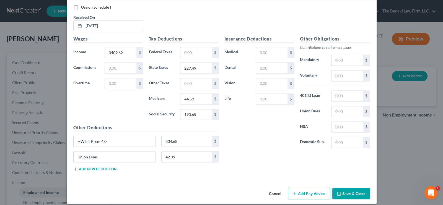
click at [351, 187] on button "Save & Close" at bounding box center [351, 193] width 38 height 12
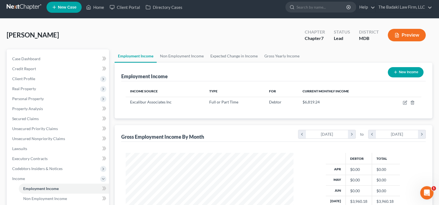
scroll to position [4, 0]
click at [38, 167] on span "Codebtors Insiders & Notices" at bounding box center [37, 168] width 50 height 5
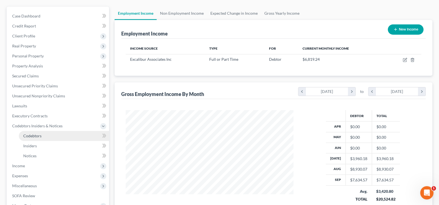
scroll to position [60, 0]
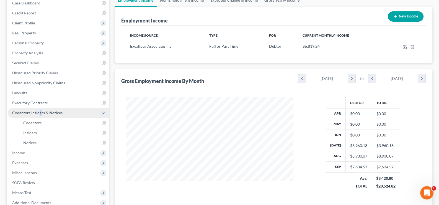
click at [41, 113] on span "Codebtors Insiders & Notices" at bounding box center [37, 112] width 50 height 5
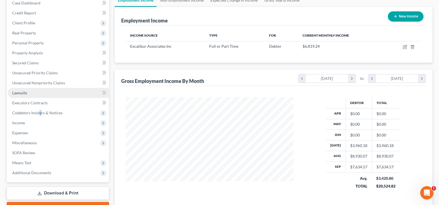
click at [85, 91] on link "Lawsuits" at bounding box center [58, 93] width 101 height 10
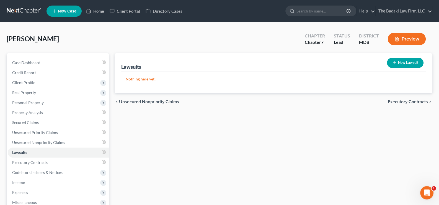
click at [143, 156] on div "Lawsuits New Lawsuit Nothing here yet! Court Name Date Filed Status Creditor Na…" at bounding box center [274, 163] width 324 height 220
click at [42, 105] on span "Personal Property" at bounding box center [58, 102] width 101 height 10
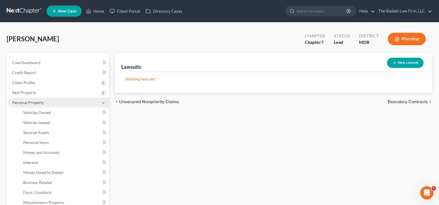
click at [43, 106] on span "Personal Property" at bounding box center [58, 102] width 101 height 10
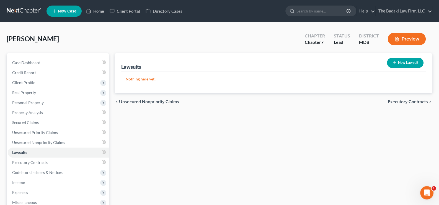
drag, startPoint x: 183, startPoint y: 138, endPoint x: 179, endPoint y: 139, distance: 3.9
click at [182, 138] on div "Lawsuits New Lawsuit Nothing here yet! Court Name Date Filed Status Creditor Na…" at bounding box center [274, 163] width 324 height 220
click at [66, 61] on link "Case Dashboard" at bounding box center [58, 63] width 101 height 10
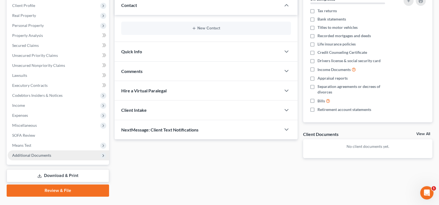
scroll to position [83, 0]
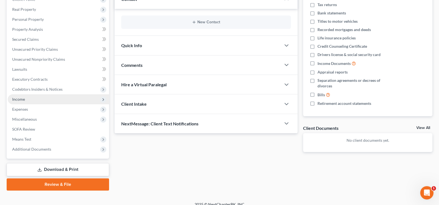
click at [29, 98] on span "Income" at bounding box center [58, 99] width 101 height 10
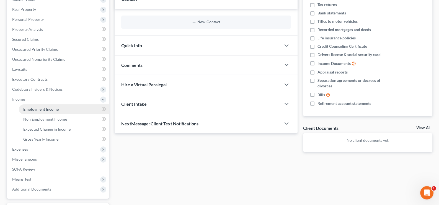
click at [39, 108] on span "Employment Income" at bounding box center [40, 109] width 35 height 5
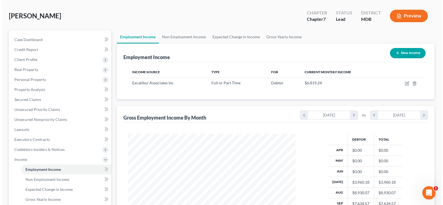
scroll to position [11, 0]
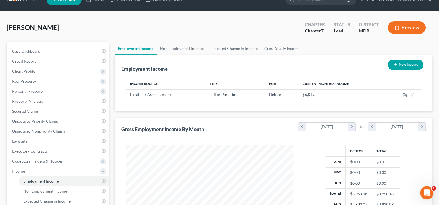
click at [405, 65] on button "New Income" at bounding box center [406, 65] width 36 height 10
select select "0"
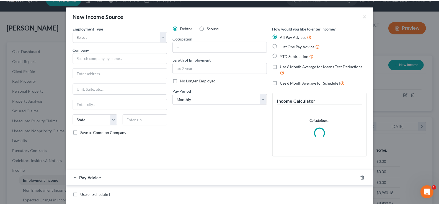
scroll to position [99, 181]
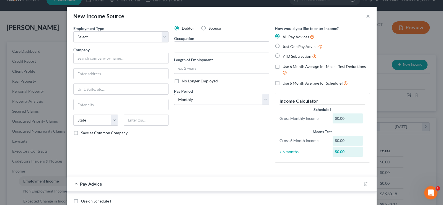
click at [366, 16] on button "×" at bounding box center [368, 16] width 4 height 7
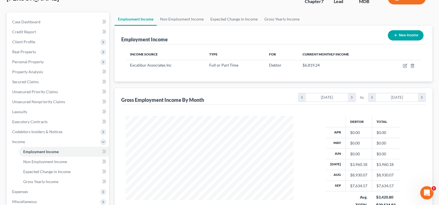
scroll to position [0, 0]
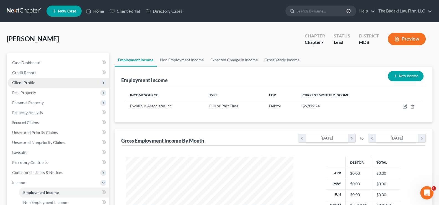
click at [40, 80] on span "Client Profile" at bounding box center [58, 82] width 101 height 10
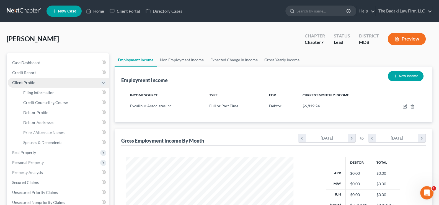
click at [44, 82] on span "Client Profile" at bounding box center [58, 82] width 101 height 10
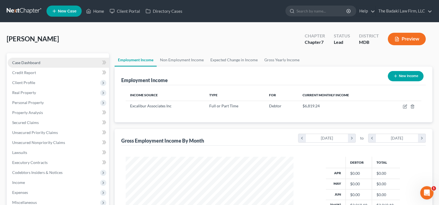
click at [29, 60] on span "Case Dashboard" at bounding box center [26, 62] width 28 height 5
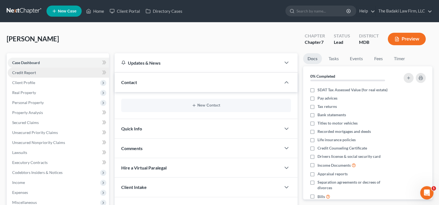
click at [33, 75] on link "Credit Report" at bounding box center [58, 73] width 101 height 10
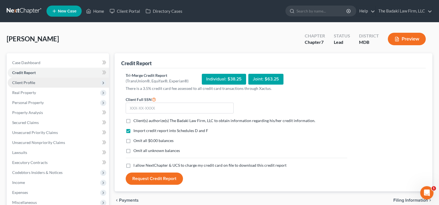
click at [44, 83] on span "Client Profile" at bounding box center [58, 82] width 101 height 10
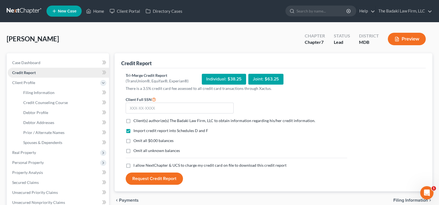
click at [48, 71] on link "Credit Report" at bounding box center [58, 73] width 101 height 10
click at [50, 82] on span "Client Profile" at bounding box center [58, 82] width 101 height 10
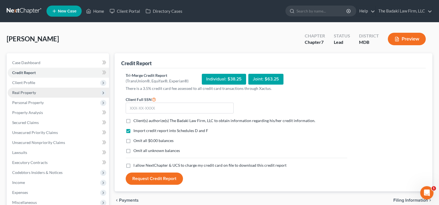
click at [44, 94] on span "Real Property" at bounding box center [58, 92] width 101 height 10
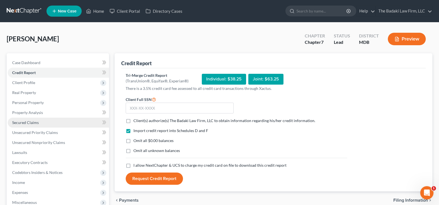
click at [51, 121] on link "Secured Claims" at bounding box center [58, 122] width 101 height 10
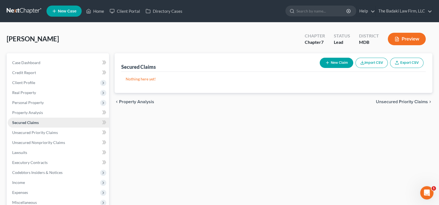
click at [51, 121] on link "Secured Claims" at bounding box center [58, 122] width 101 height 10
click at [50, 130] on span "Unsecured Priority Claims" at bounding box center [35, 132] width 46 height 5
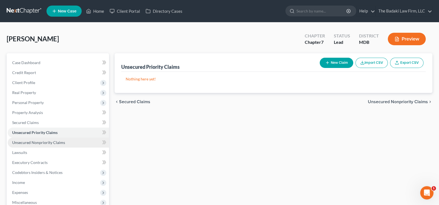
click at [55, 145] on link "Unsecured Nonpriority Claims" at bounding box center [58, 142] width 101 height 10
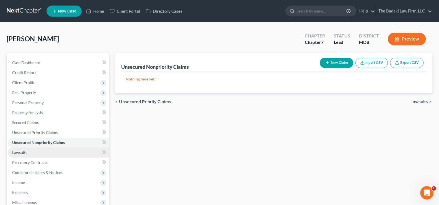
click at [56, 151] on link "Lawsuits" at bounding box center [58, 152] width 101 height 10
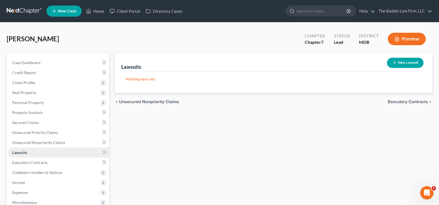
click at [46, 149] on link "Lawsuits" at bounding box center [58, 152] width 101 height 10
click at [54, 161] on link "Executory Contracts" at bounding box center [58, 162] width 101 height 10
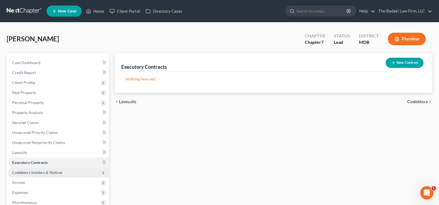
click at [55, 168] on span "Codebtors Insiders & Notices" at bounding box center [58, 172] width 101 height 10
drag, startPoint x: 51, startPoint y: 170, endPoint x: 53, endPoint y: 173, distance: 3.5
click at [52, 171] on span "Codebtors Insiders & Notices" at bounding box center [37, 172] width 50 height 5
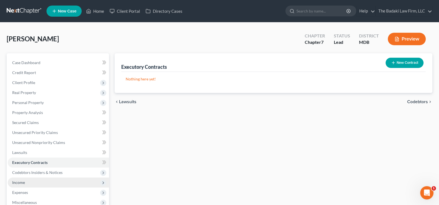
click at [51, 179] on span "Income" at bounding box center [58, 182] width 101 height 10
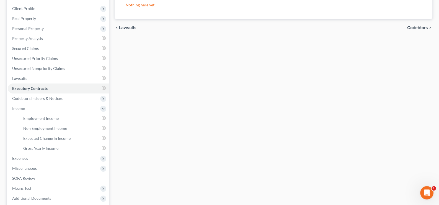
scroll to position [83, 0]
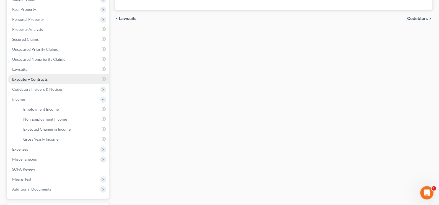
click at [57, 79] on link "Executory Contracts" at bounding box center [58, 79] width 101 height 10
click at [76, 100] on span "Income" at bounding box center [58, 99] width 101 height 10
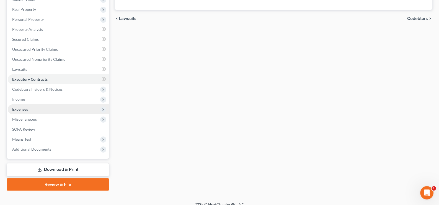
click at [71, 110] on span "Expenses" at bounding box center [58, 109] width 101 height 10
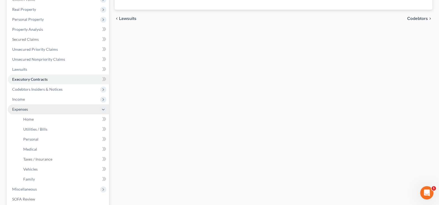
click at [45, 106] on span "Expenses" at bounding box center [58, 109] width 101 height 10
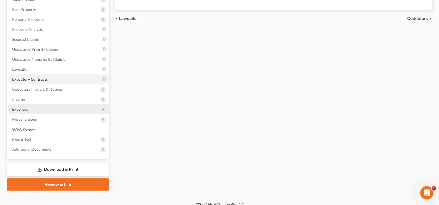
click at [48, 108] on span "Expenses" at bounding box center [58, 109] width 101 height 10
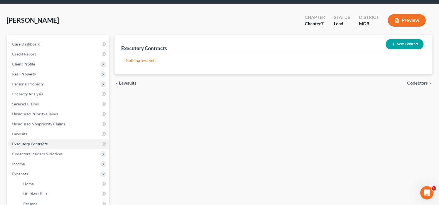
scroll to position [27, 0]
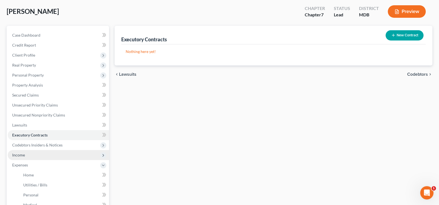
click at [55, 156] on span "Income" at bounding box center [58, 155] width 101 height 10
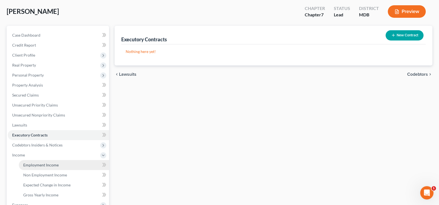
click at [59, 162] on link "Employment Income" at bounding box center [64, 165] width 90 height 10
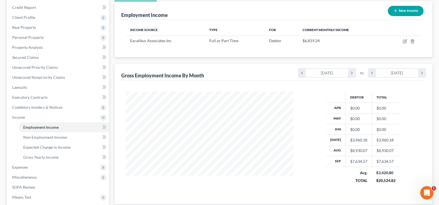
scroll to position [55, 0]
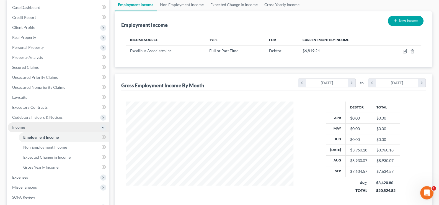
click at [104, 127] on icon at bounding box center [103, 127] width 4 height 4
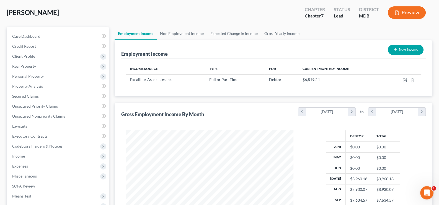
scroll to position [19, 0]
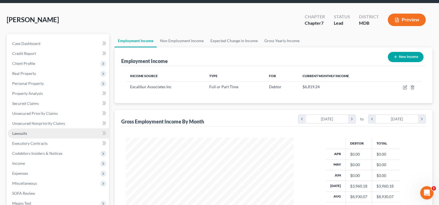
click at [50, 132] on link "Lawsuits" at bounding box center [58, 133] width 101 height 10
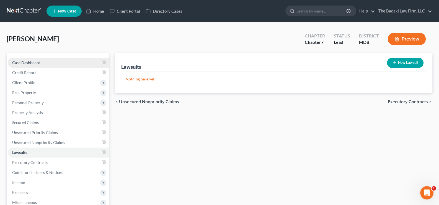
click at [28, 63] on span "Case Dashboard" at bounding box center [26, 62] width 28 height 5
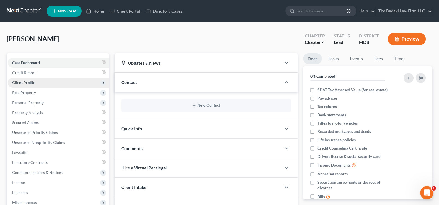
click at [40, 83] on span "Client Profile" at bounding box center [58, 82] width 101 height 10
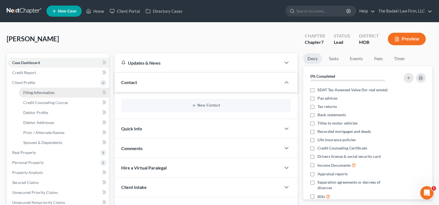
click at [42, 94] on span "Filing Information" at bounding box center [38, 92] width 31 height 5
select select "1"
select select "0"
select select "38"
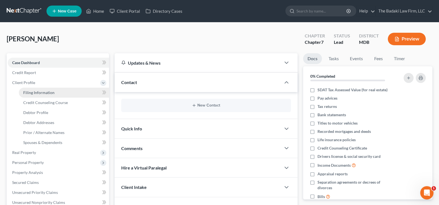
select select "0"
select select "21"
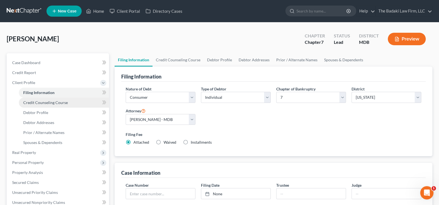
click at [77, 101] on link "Credit Counseling Course" at bounding box center [64, 102] width 90 height 10
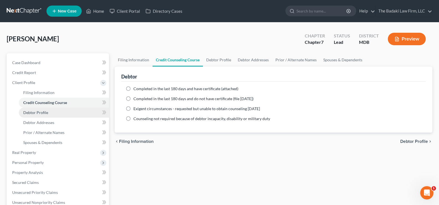
click at [74, 110] on link "Debtor Profile" at bounding box center [64, 112] width 90 height 10
select select "0"
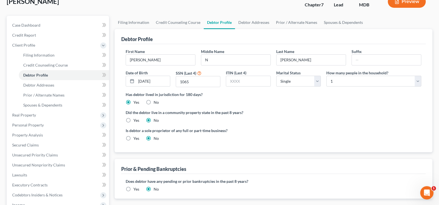
scroll to position [27, 0]
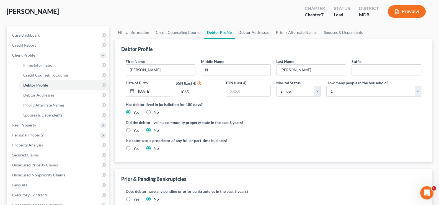
click at [254, 30] on link "Debtor Addresses" at bounding box center [254, 32] width 38 height 13
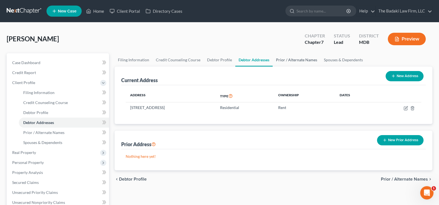
click at [304, 58] on link "Prior / Alternate Names" at bounding box center [297, 59] width 48 height 13
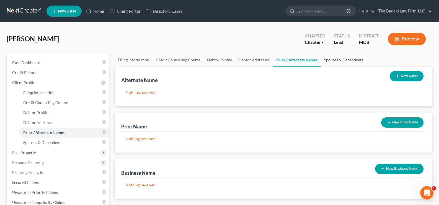
click at [341, 57] on link "Spouses & Dependents" at bounding box center [344, 59] width 46 height 13
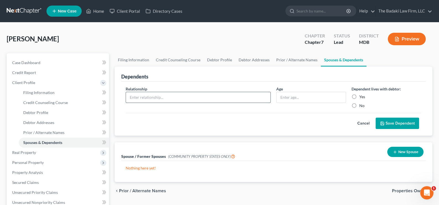
drag, startPoint x: 158, startPoint y: 94, endPoint x: 163, endPoint y: 96, distance: 5.2
click at [159, 96] on input "text" at bounding box center [198, 97] width 144 height 11
type input "Child"
drag, startPoint x: 322, startPoint y: 92, endPoint x: 323, endPoint y: 94, distance: 3.0
click at [322, 94] on input "text" at bounding box center [310, 97] width 69 height 11
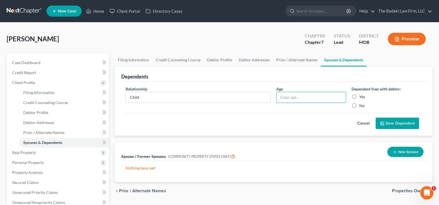
click at [359, 95] on label "Yes" at bounding box center [362, 97] width 6 height 6
click at [361, 95] on input "Yes" at bounding box center [363, 96] width 4 height 4
radio input "true"
click at [302, 94] on input "text" at bounding box center [310, 97] width 69 height 11
type input "16"
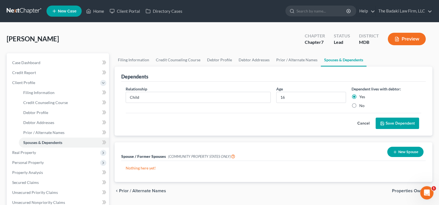
click at [333, 142] on div "Spouse / Former Spouses (COMMUNITY PROPERTY STATES ONLY) New Spouse" at bounding box center [273, 151] width 305 height 19
click at [387, 120] on button "Save Dependent" at bounding box center [397, 123] width 43 height 12
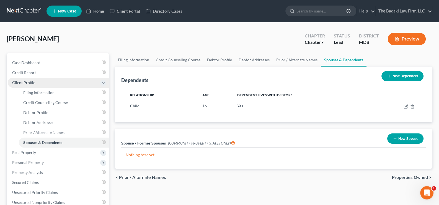
click at [25, 81] on span "Client Profile" at bounding box center [23, 82] width 23 height 5
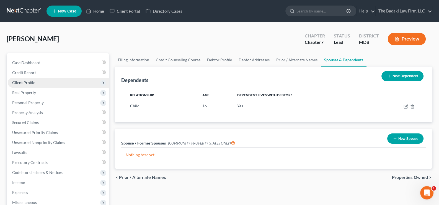
click at [43, 81] on span "Client Profile" at bounding box center [58, 82] width 101 height 10
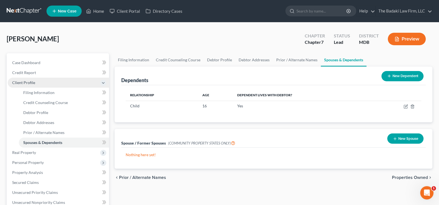
click at [48, 84] on span "Client Profile" at bounding box center [58, 82] width 101 height 10
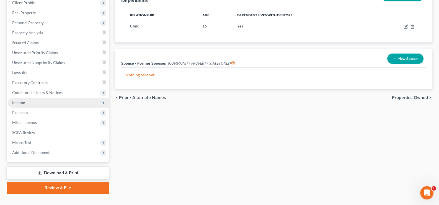
scroll to position [89, 0]
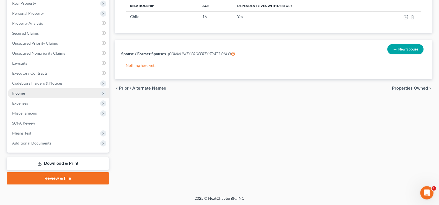
click at [37, 94] on span "Income" at bounding box center [58, 93] width 101 height 10
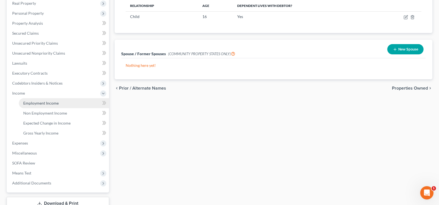
click at [57, 102] on span "Employment Income" at bounding box center [40, 102] width 35 height 5
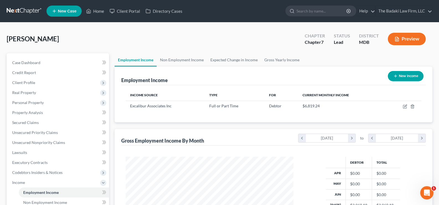
click at [267, 37] on div "[PERSON_NAME] Upgraded Chapter Chapter 7 Status Lead District MDB Preview" at bounding box center [220, 41] width 426 height 24
